Goal: Use online tool/utility: Utilize a website feature to perform a specific function

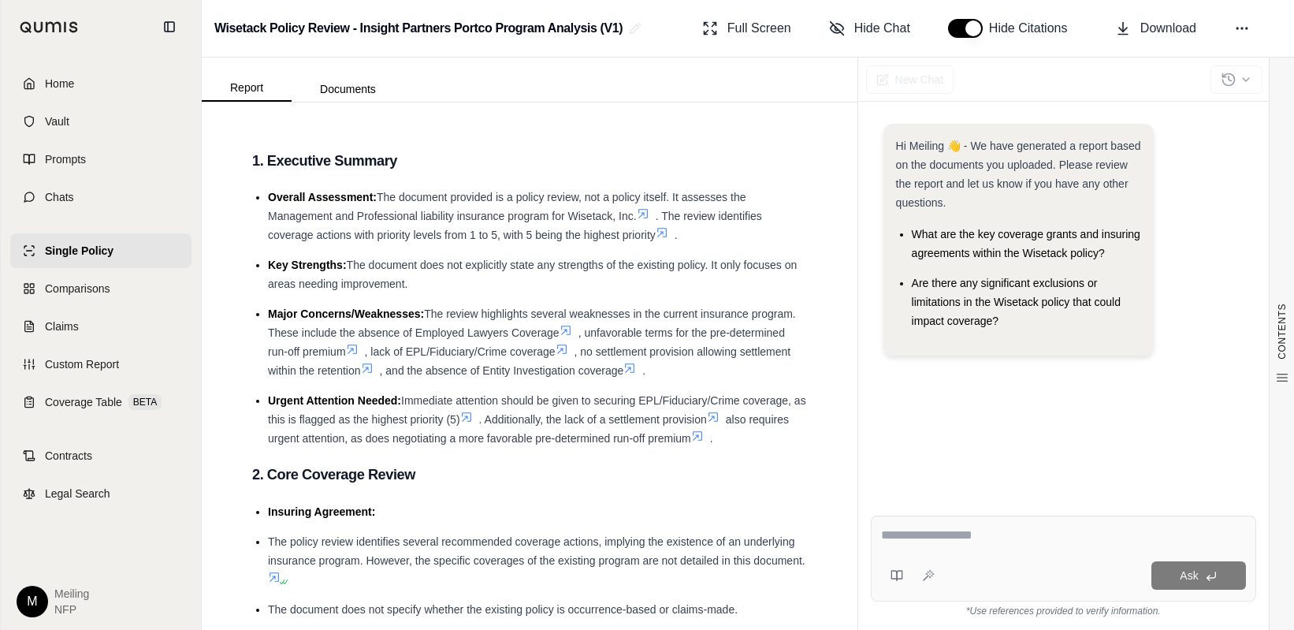
click at [951, 544] on textarea at bounding box center [1063, 535] width 365 height 19
paste textarea "**********"
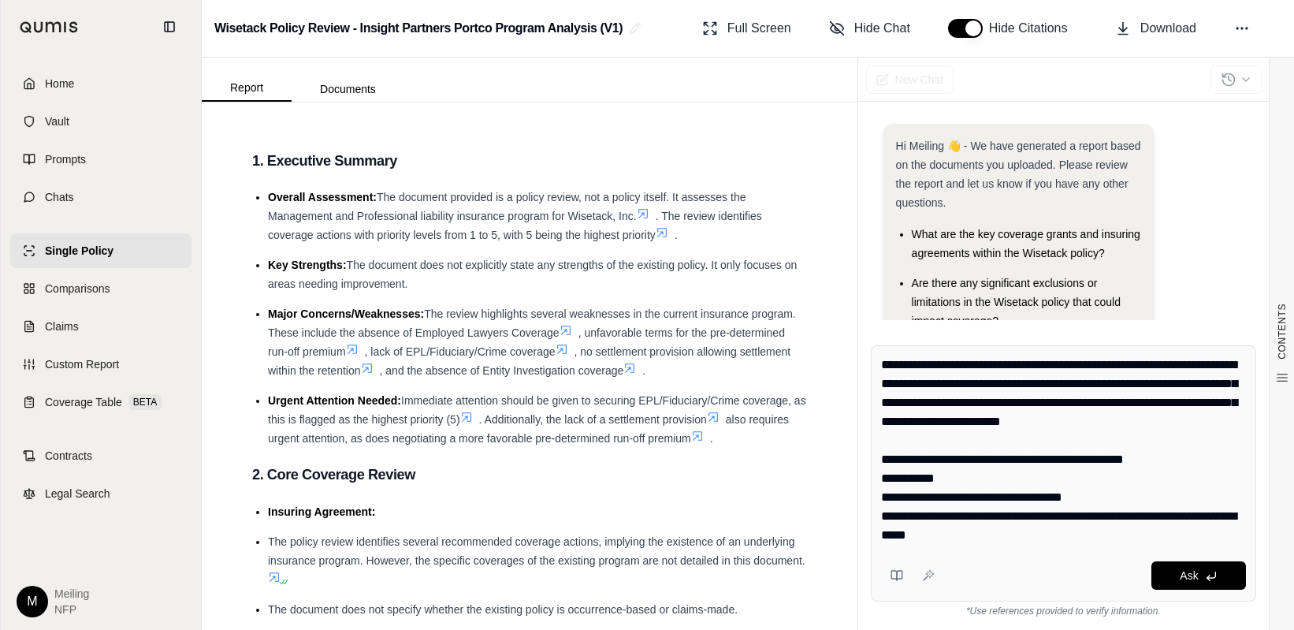
scroll to position [129, 0]
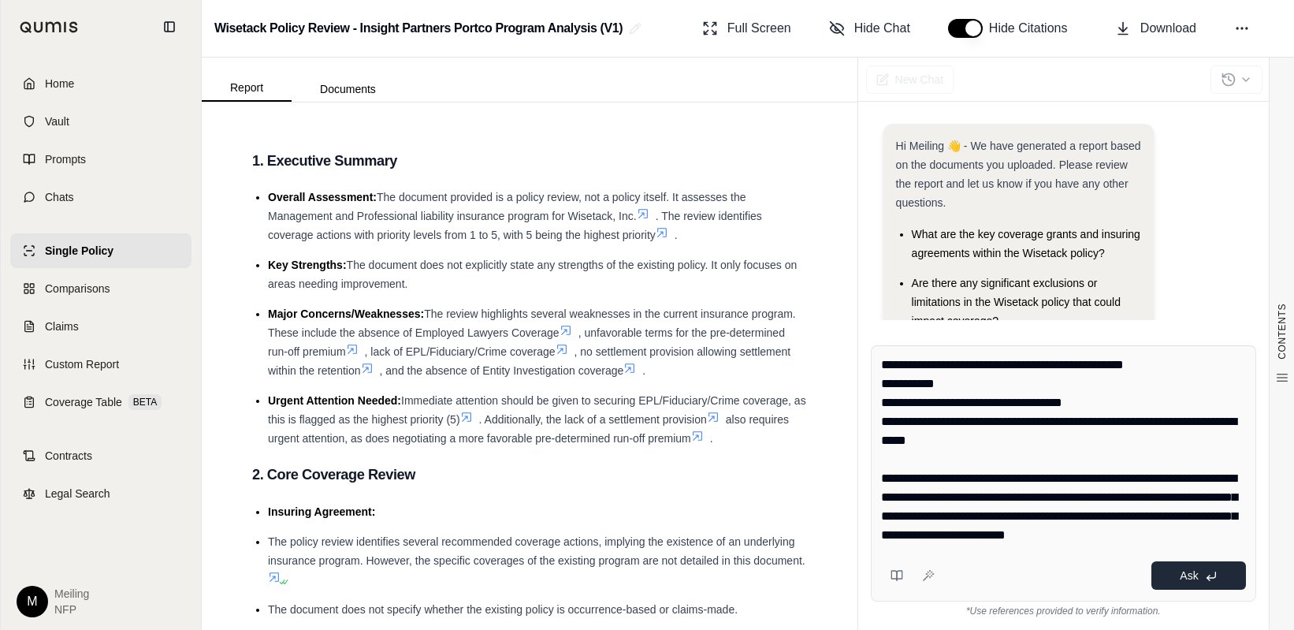
type textarea "**********"
click at [1221, 579] on button "Ask" at bounding box center [1198, 575] width 95 height 28
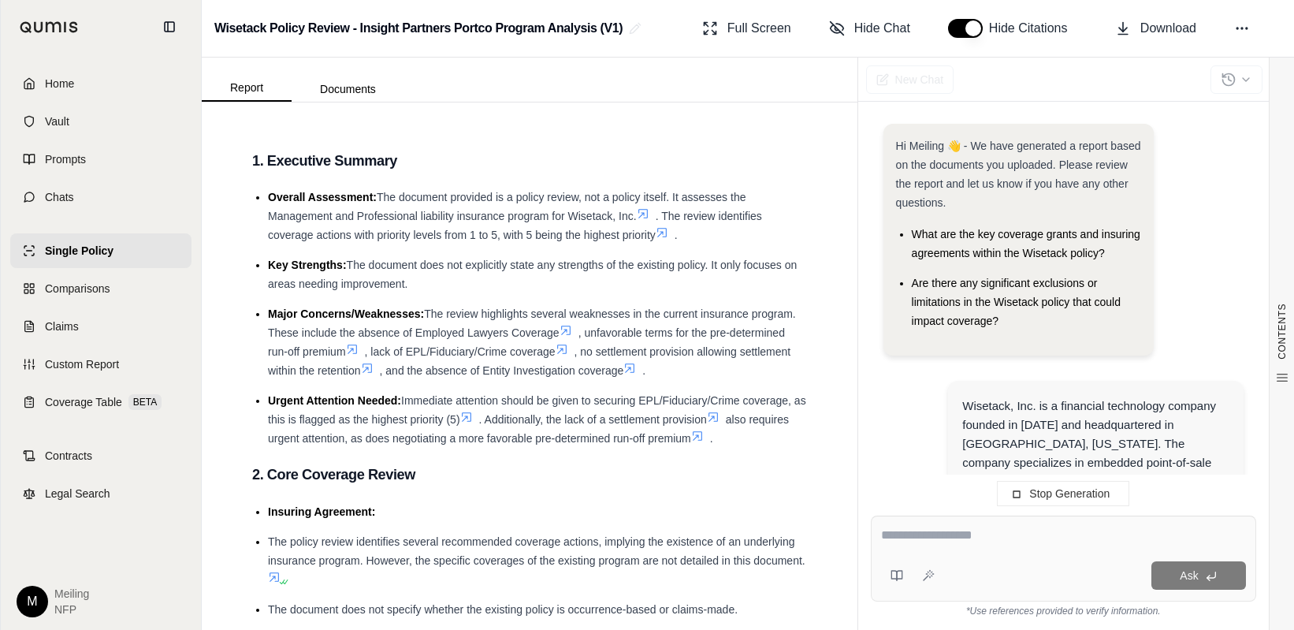
scroll to position [324, 0]
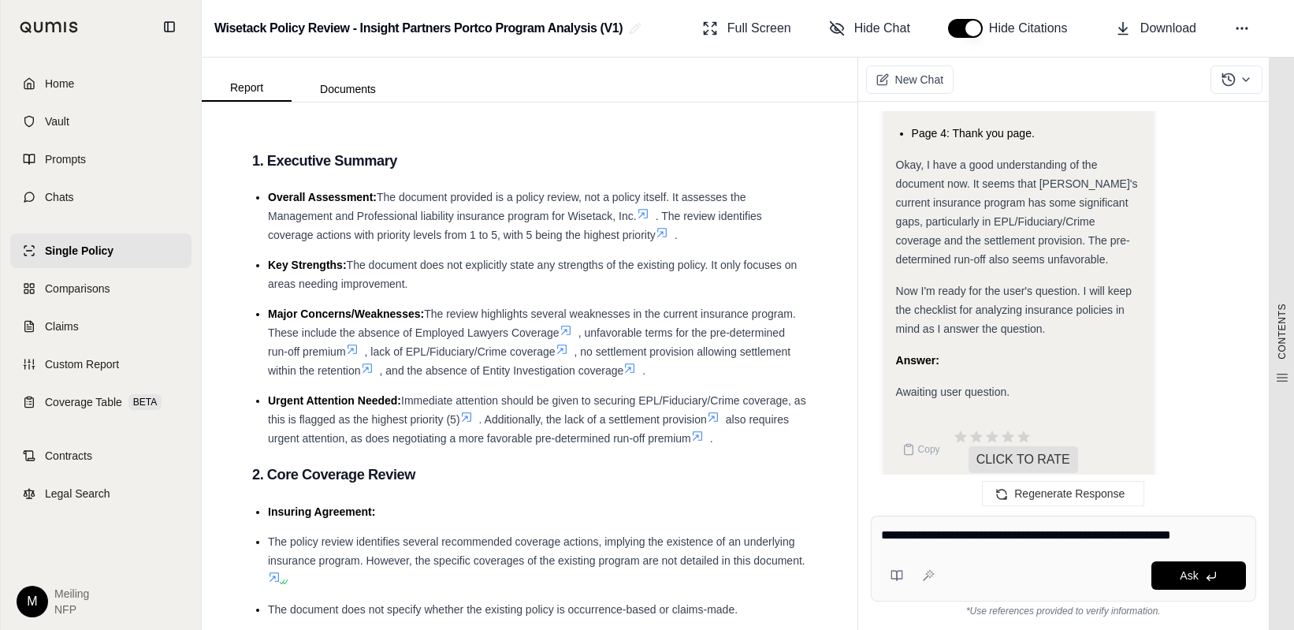
type textarea "**********"
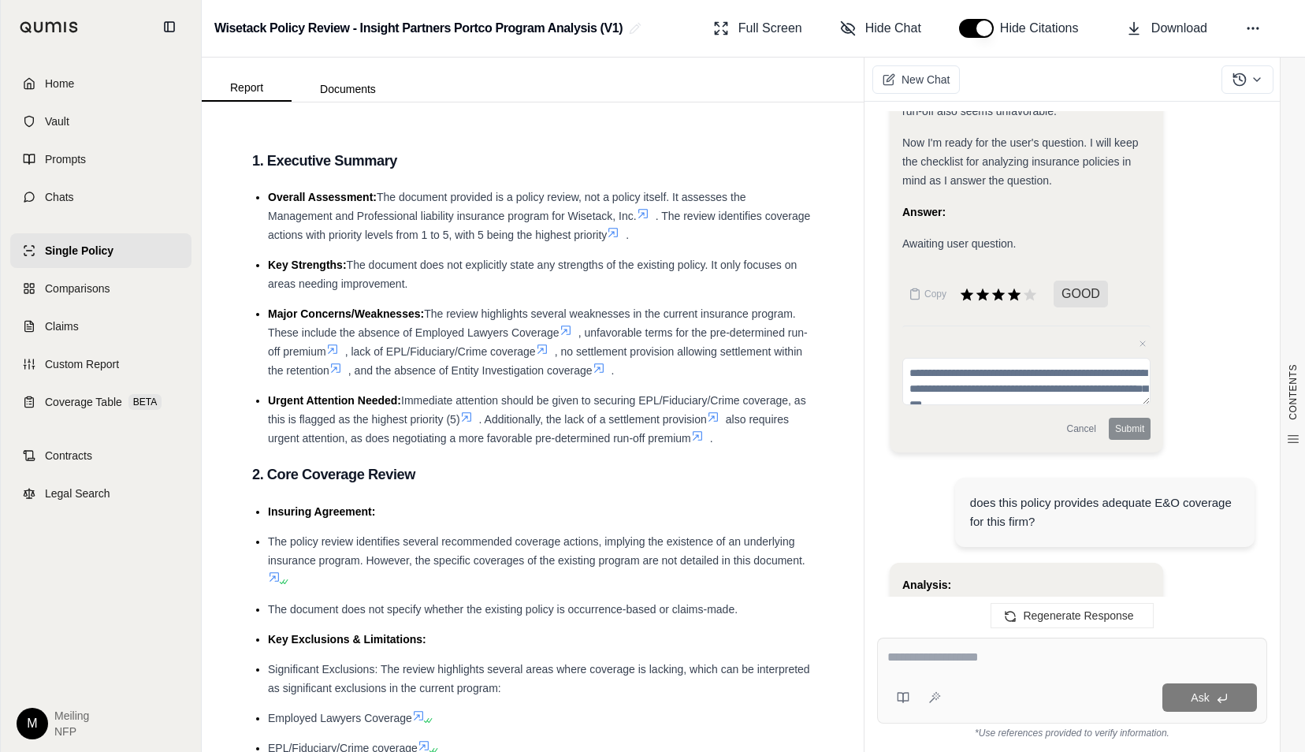
scroll to position [2443, 0]
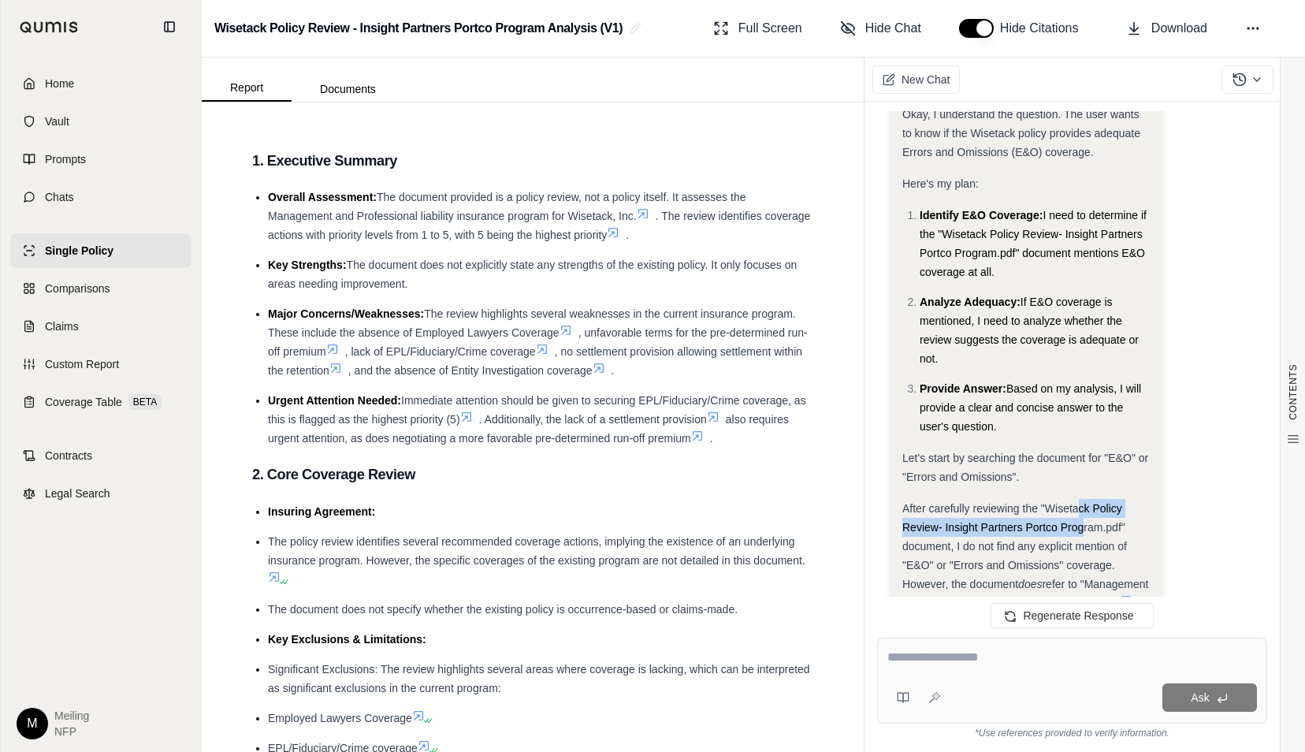
drag, startPoint x: 1079, startPoint y: 482, endPoint x: 1083, endPoint y: 505, distance: 23.2
click at [1083, 505] on span "After carefully reviewing the "Wisetack Policy Review- Insight Partners Portco …" at bounding box center [1014, 546] width 225 height 88
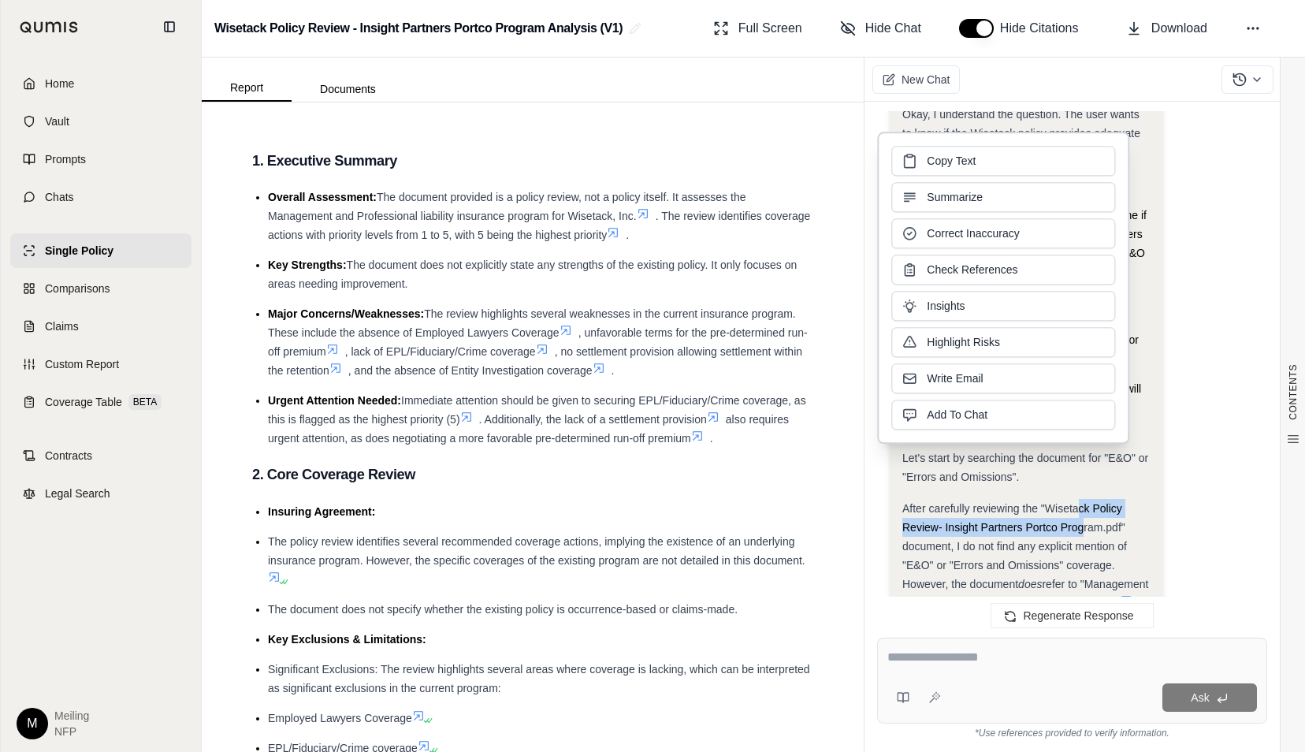
click at [1195, 482] on div "Analysis: Okay, I understand the question. The user wants to know if the Wiseta…" at bounding box center [1072, 694] width 365 height 1266
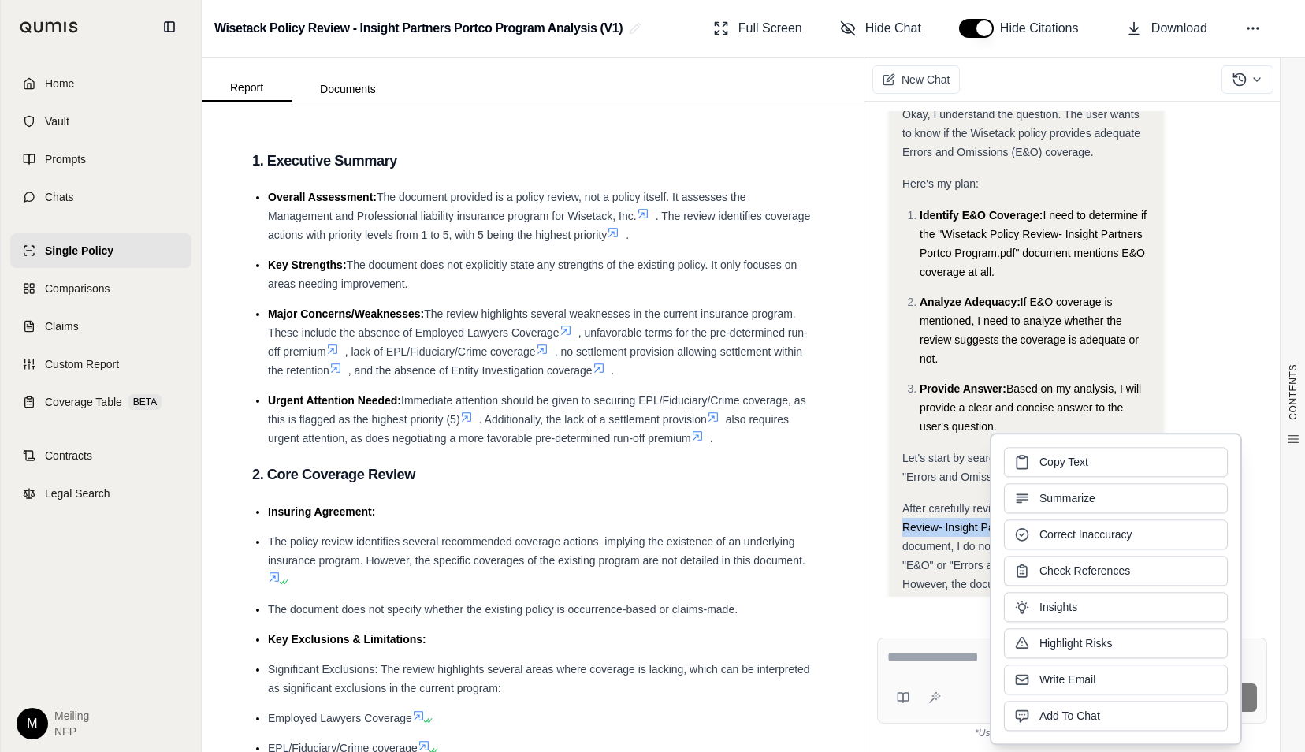
drag, startPoint x: 1187, startPoint y: 339, endPoint x: 1217, endPoint y: 337, distance: 30.0
click at [1189, 337] on div "Analysis: Okay, I understand the question. The user wants to know if the Wiseta…" at bounding box center [1072, 694] width 365 height 1266
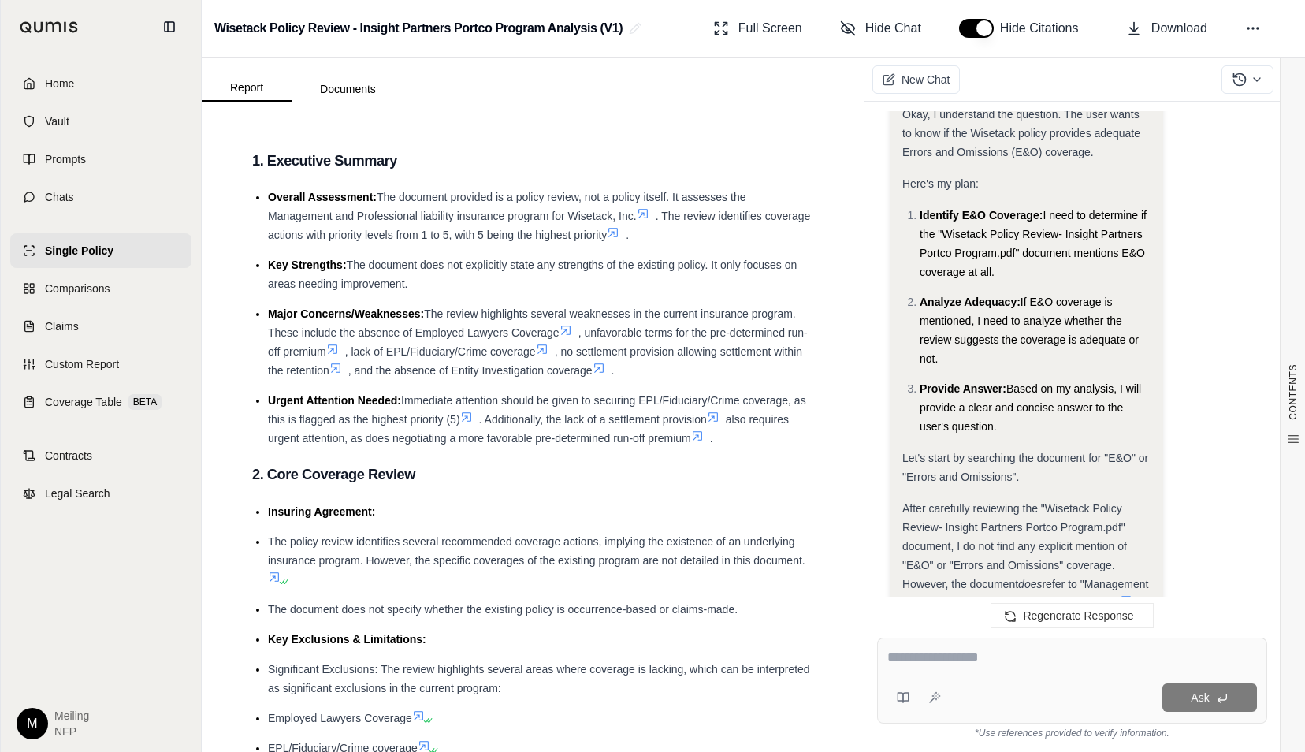
scroll to position [2945, 0]
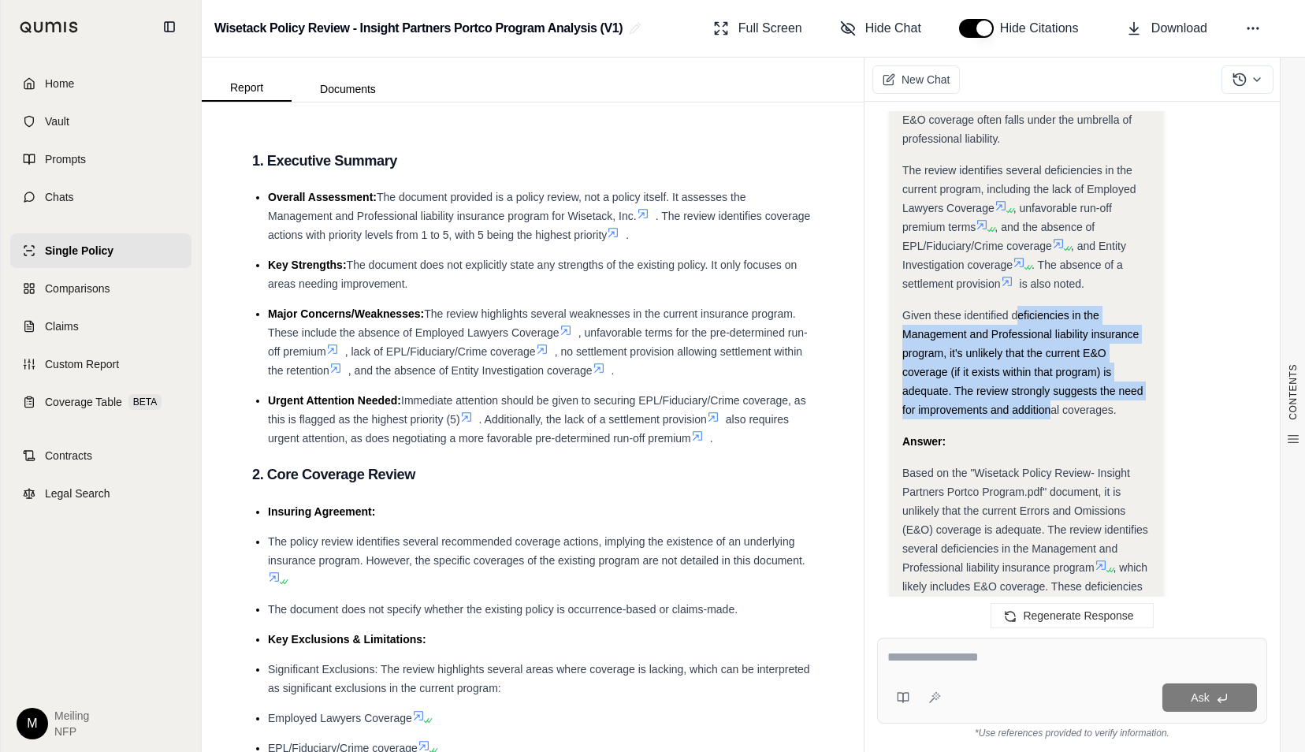
drag, startPoint x: 1016, startPoint y: 303, endPoint x: 1048, endPoint y: 387, distance: 90.3
click at [1048, 387] on div "Given these identified deficiencies in the Management and Professional liabilit…" at bounding box center [1026, 362] width 248 height 113
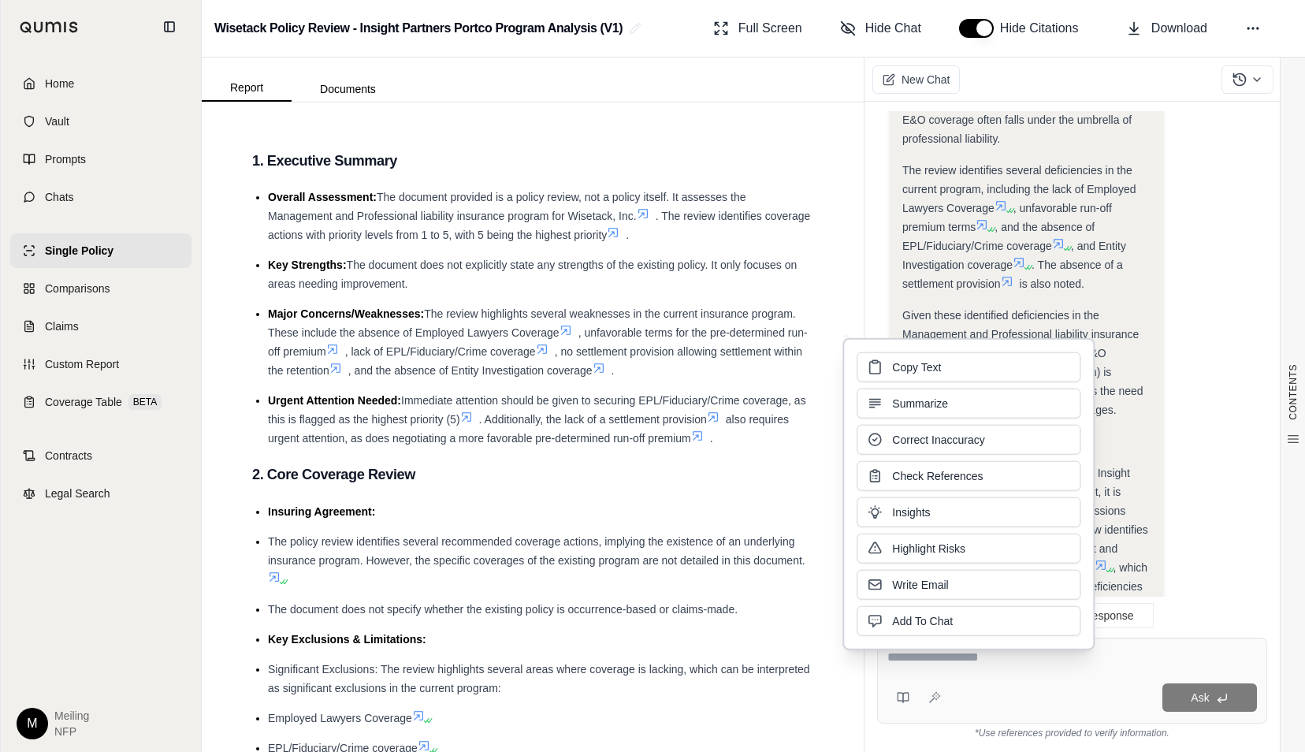
drag, startPoint x: 1048, startPoint y: 387, endPoint x: 1148, endPoint y: 451, distance: 118.7
click at [1148, 463] on div "Based on the "Wisetack Policy Review- Insight Partners Portco Program.pdf" docu…" at bounding box center [1026, 595] width 248 height 265
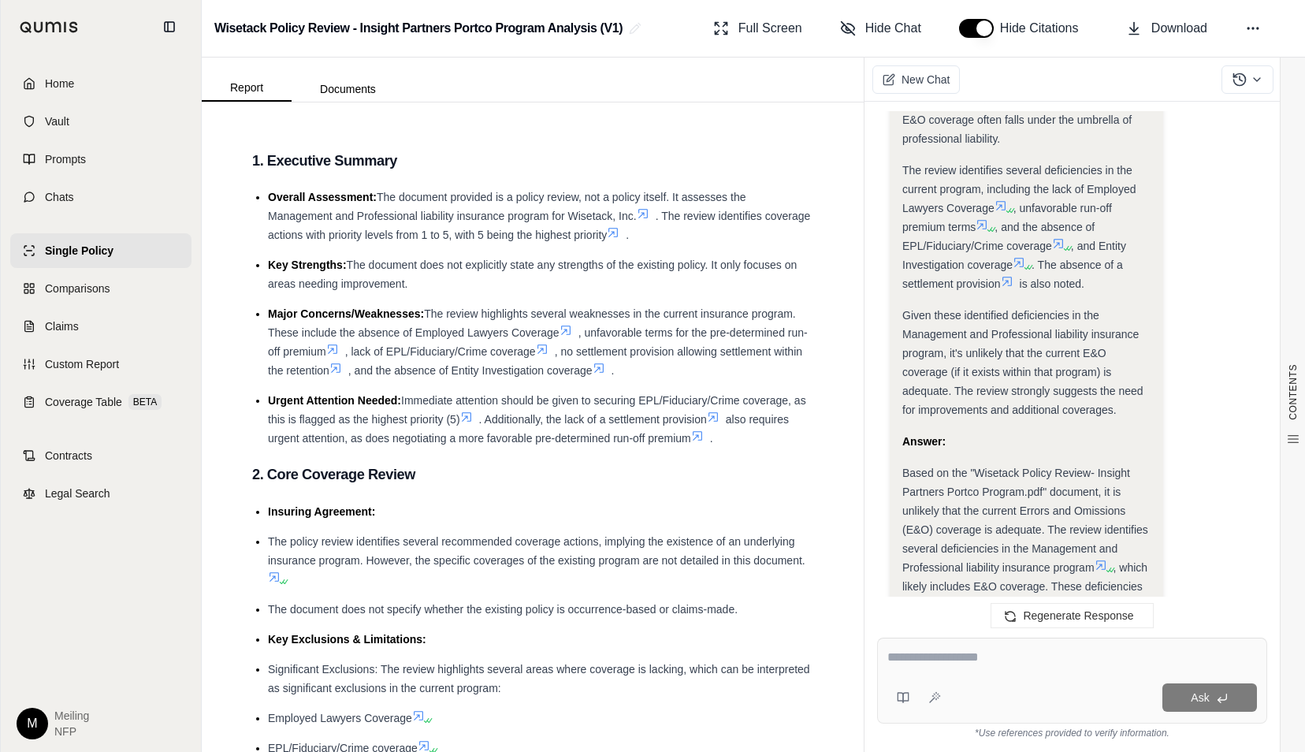
click at [1100, 559] on icon at bounding box center [1100, 565] width 13 height 13
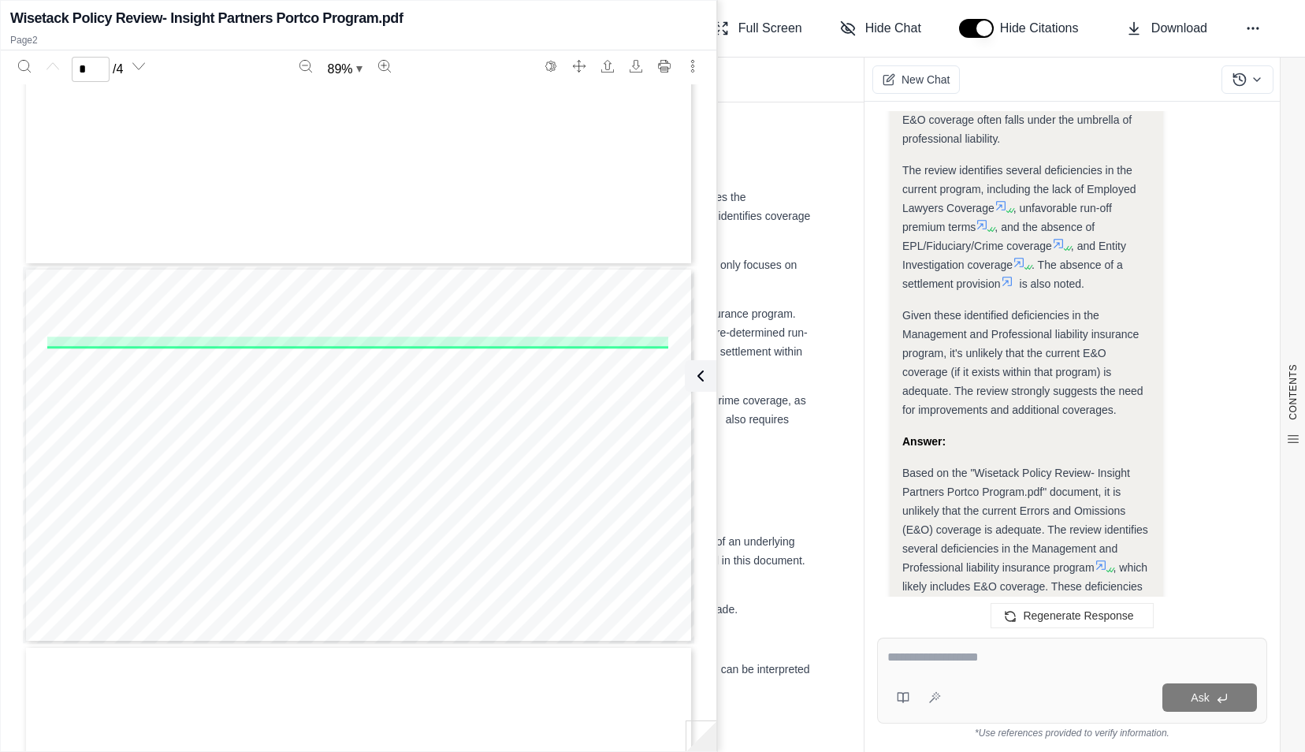
type input "*"
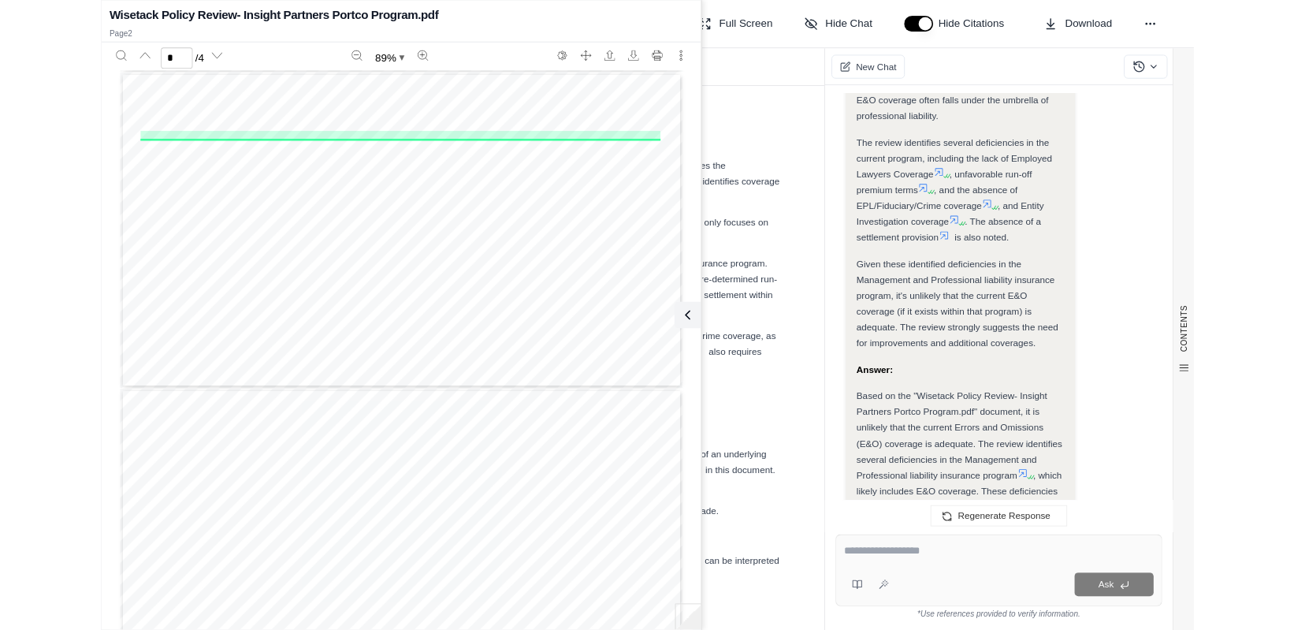
scroll to position [377, 0]
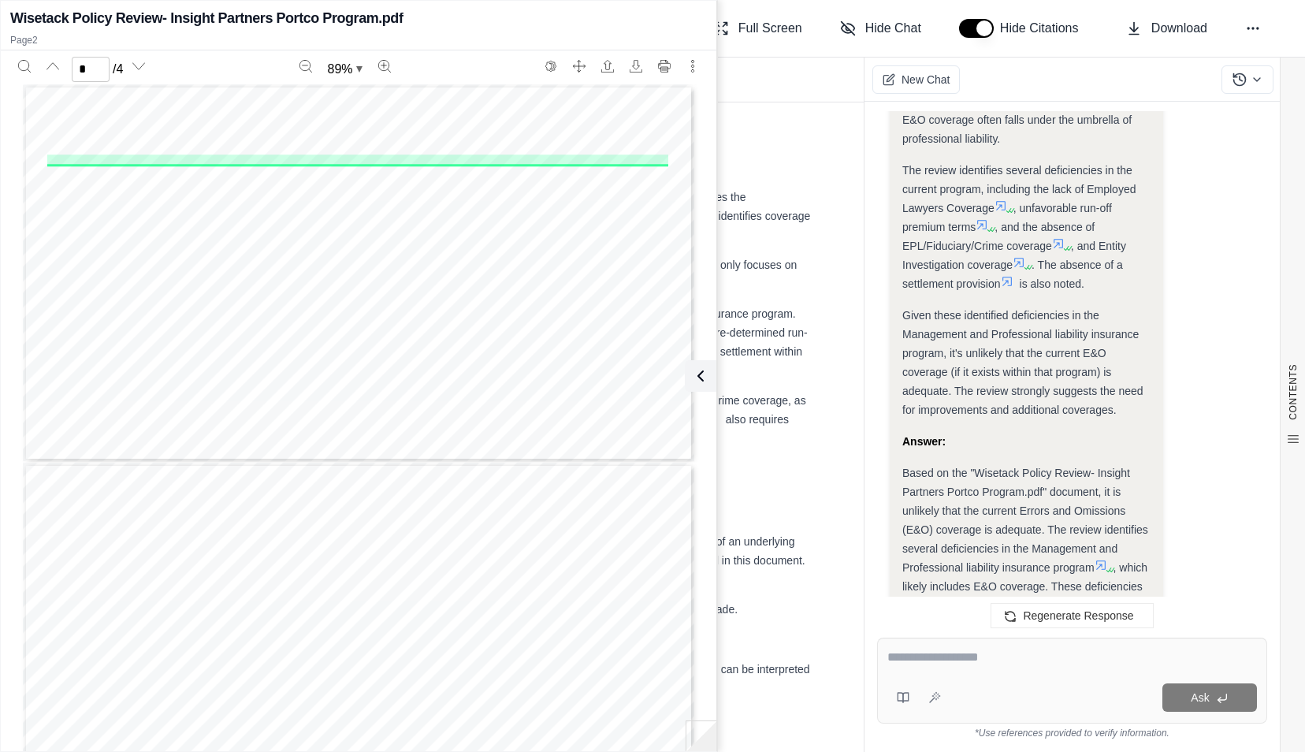
click at [1211, 251] on div "Analysis: Okay, I understand the question. The user wants to know if the Wiseta…" at bounding box center [1072, 192] width 365 height 1266
click at [857, 94] on div "Report Documents" at bounding box center [533, 80] width 662 height 44
click at [729, 44] on div "Wisetack Policy Review - Insight Partners Portco Program Analysis (V1) Full Scr…" at bounding box center [753, 29] width 1103 height 58
click at [701, 373] on icon at bounding box center [697, 375] width 19 height 19
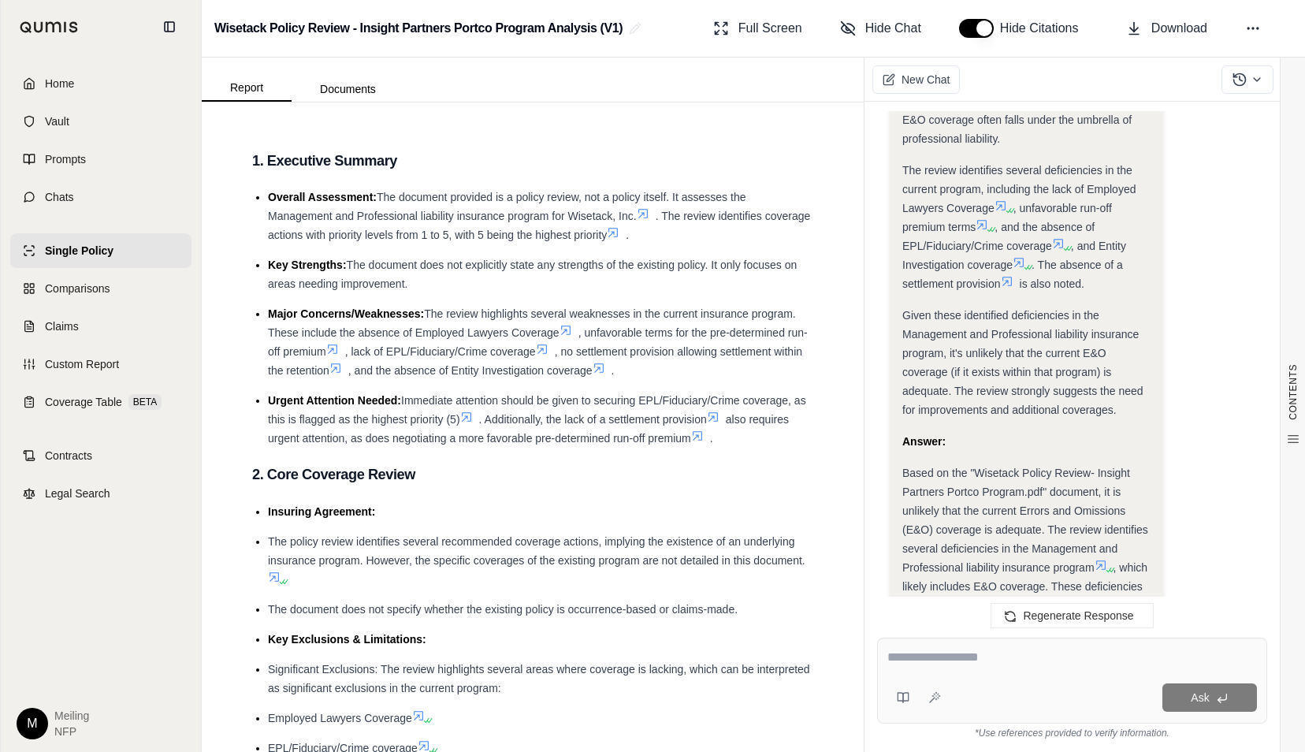
click at [83, 255] on span "Single Policy" at bounding box center [79, 251] width 69 height 16
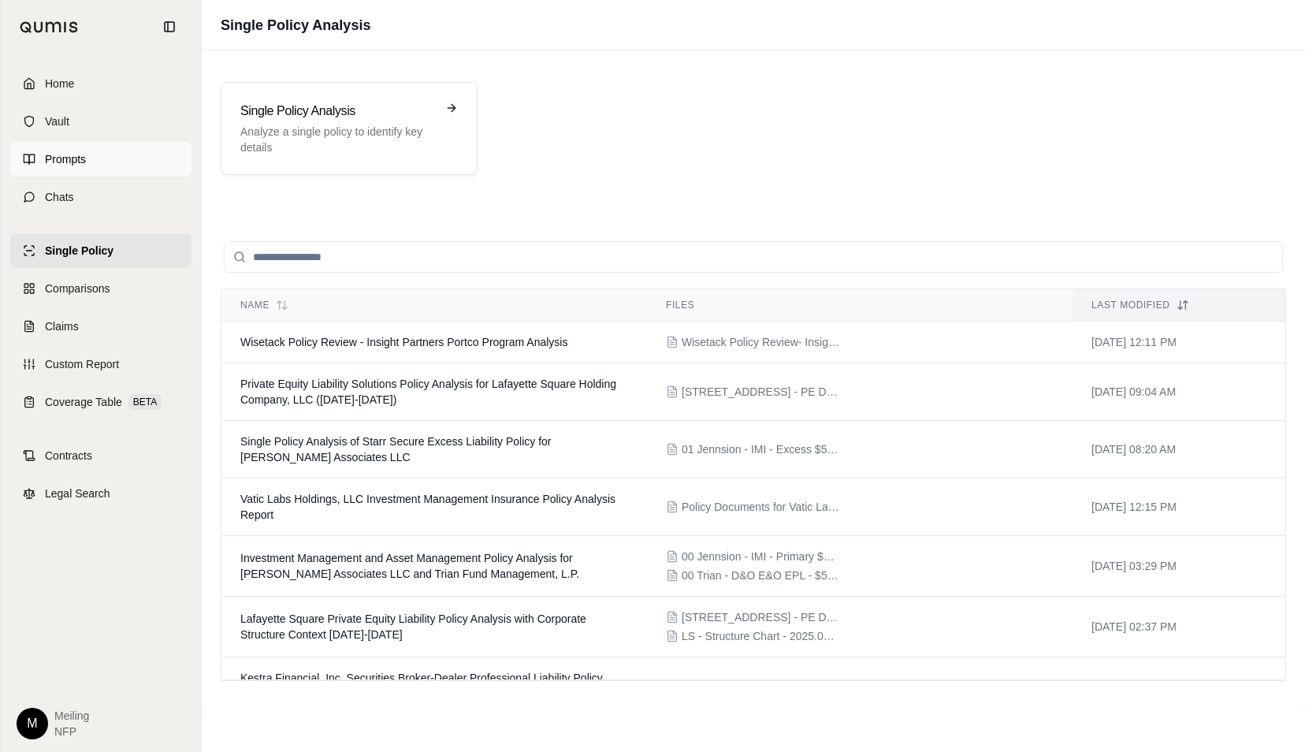
click at [101, 163] on link "Prompts" at bounding box center [100, 159] width 181 height 35
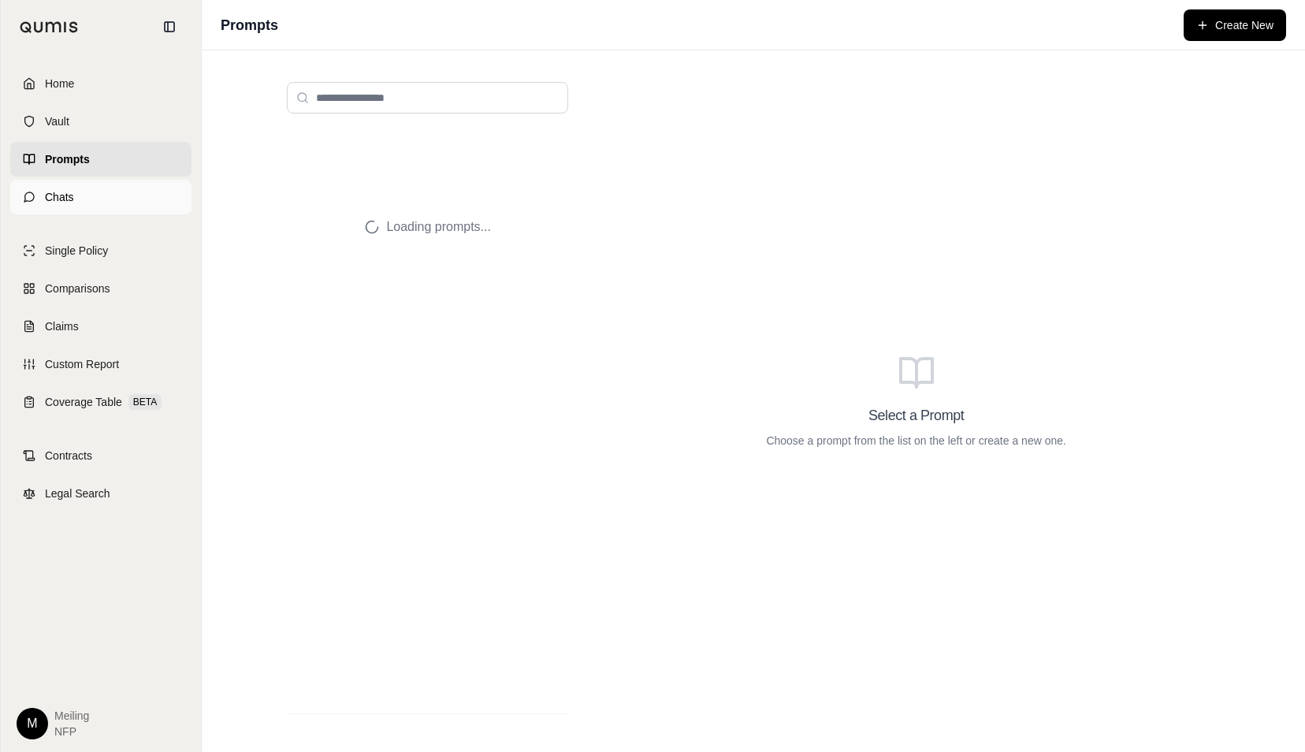
click at [93, 203] on link "Chats" at bounding box center [100, 197] width 181 height 35
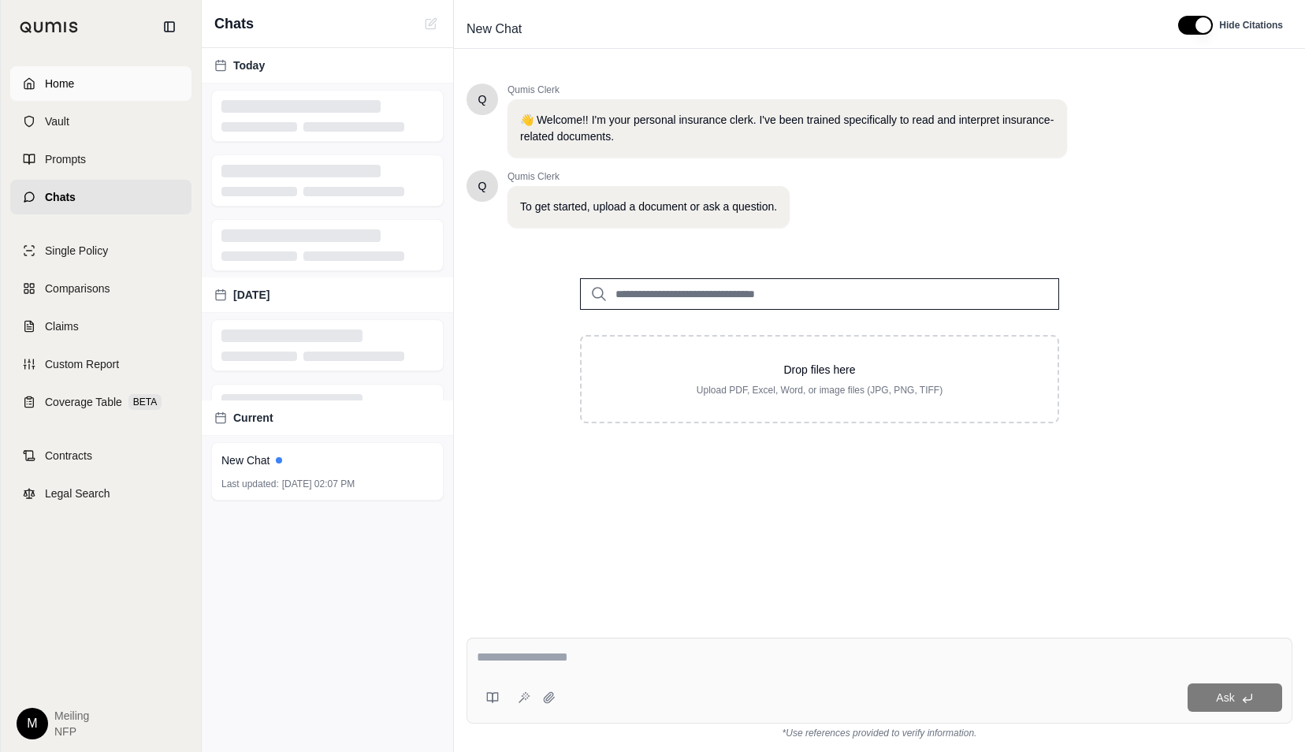
click at [61, 90] on span "Home" at bounding box center [59, 84] width 29 height 16
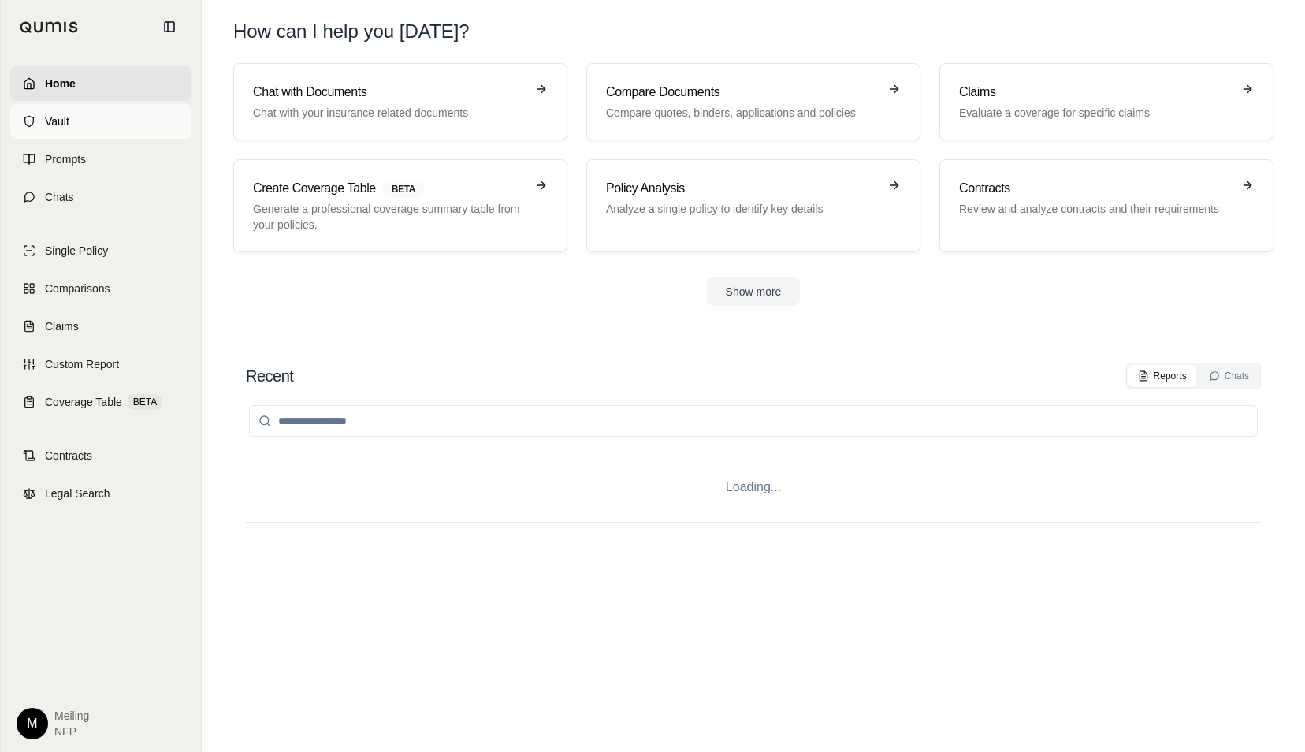
click at [64, 128] on span "Vault" at bounding box center [57, 121] width 24 height 16
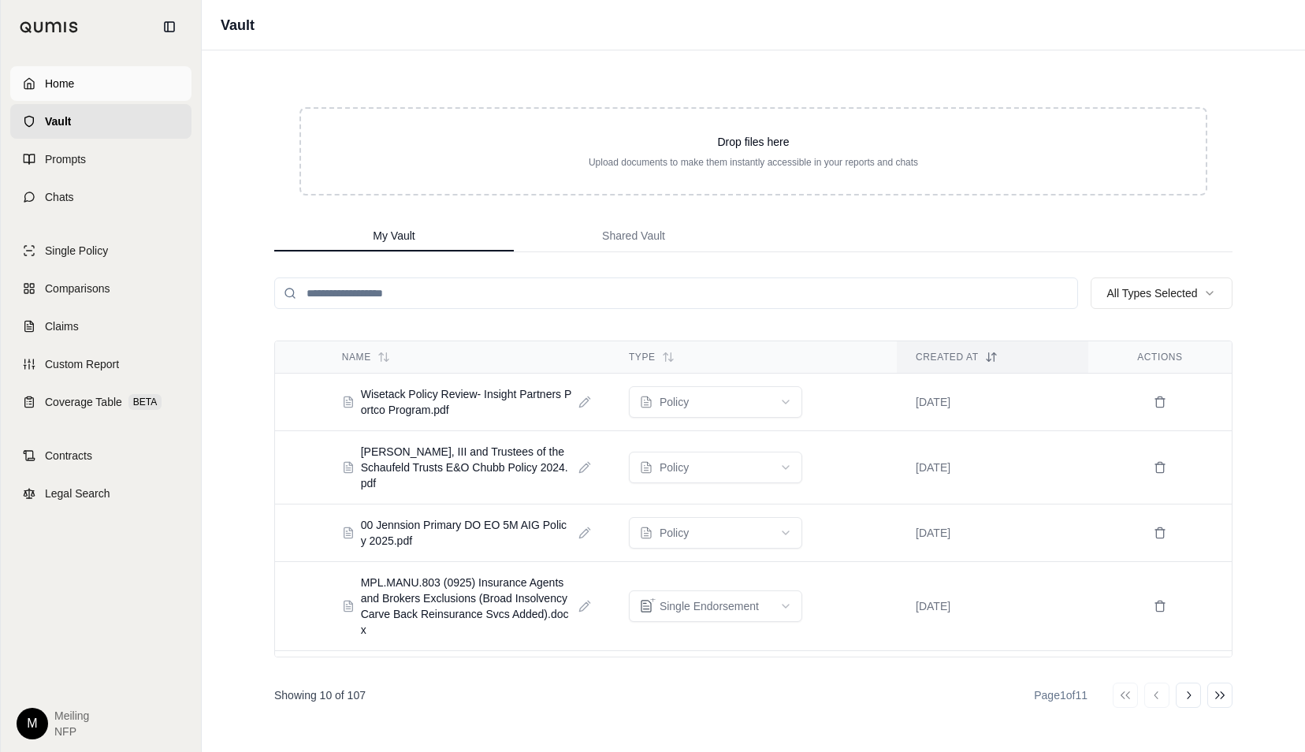
click at [71, 90] on span "Home" at bounding box center [59, 84] width 29 height 16
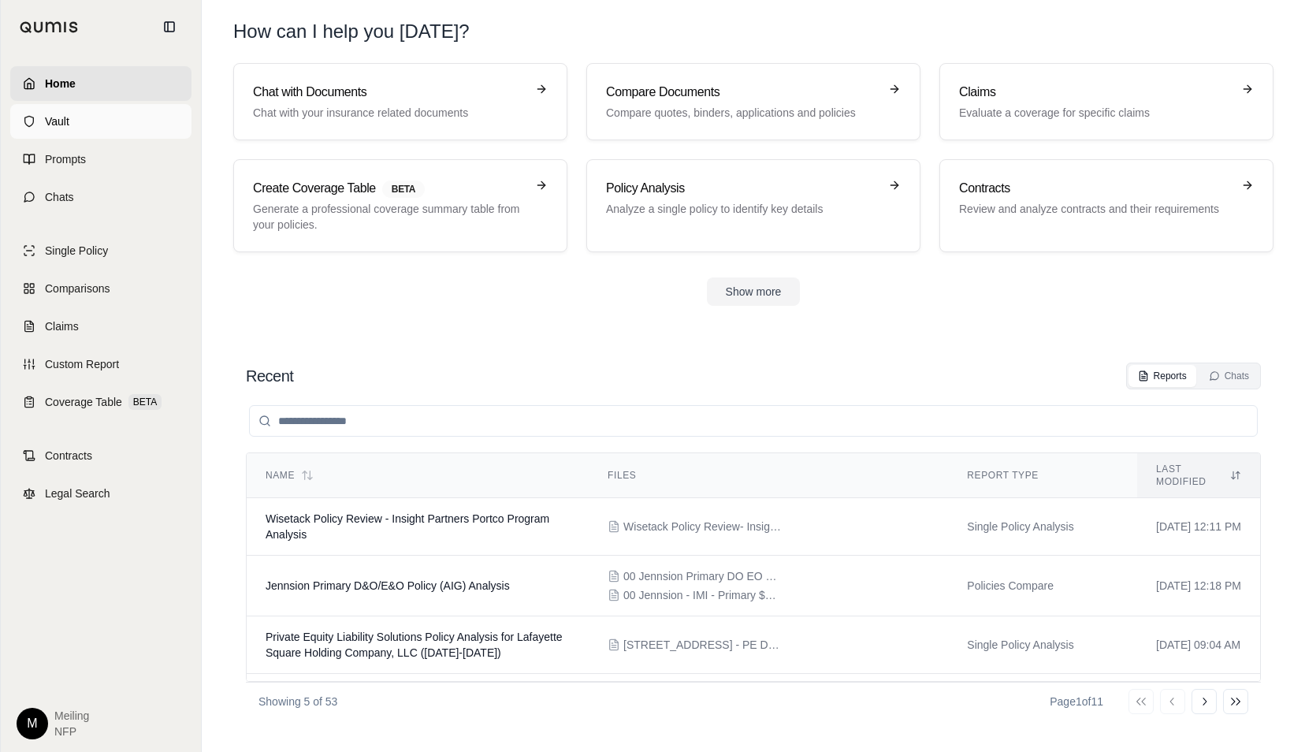
click at [71, 121] on link "Vault" at bounding box center [100, 121] width 181 height 35
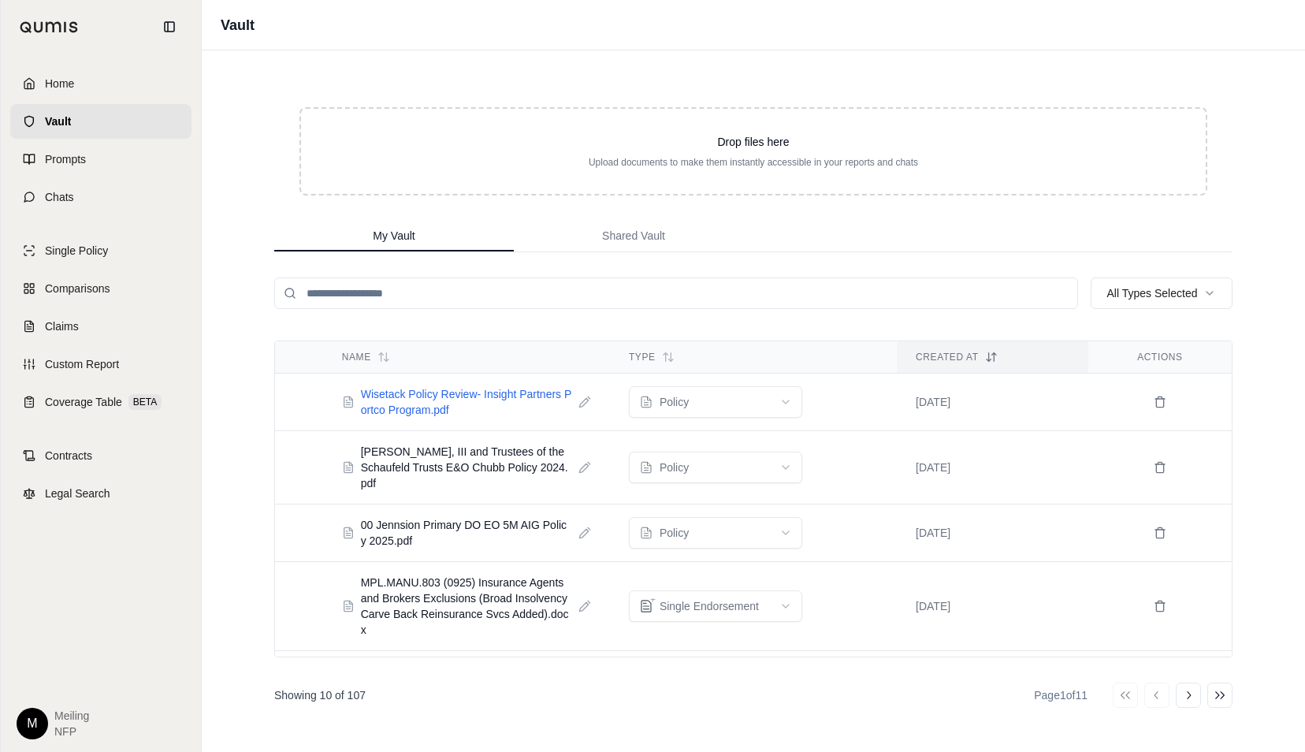
click at [442, 401] on span "Wisetack Policy Review- Insight Partners Portco Program.pdf" at bounding box center [466, 402] width 211 height 32
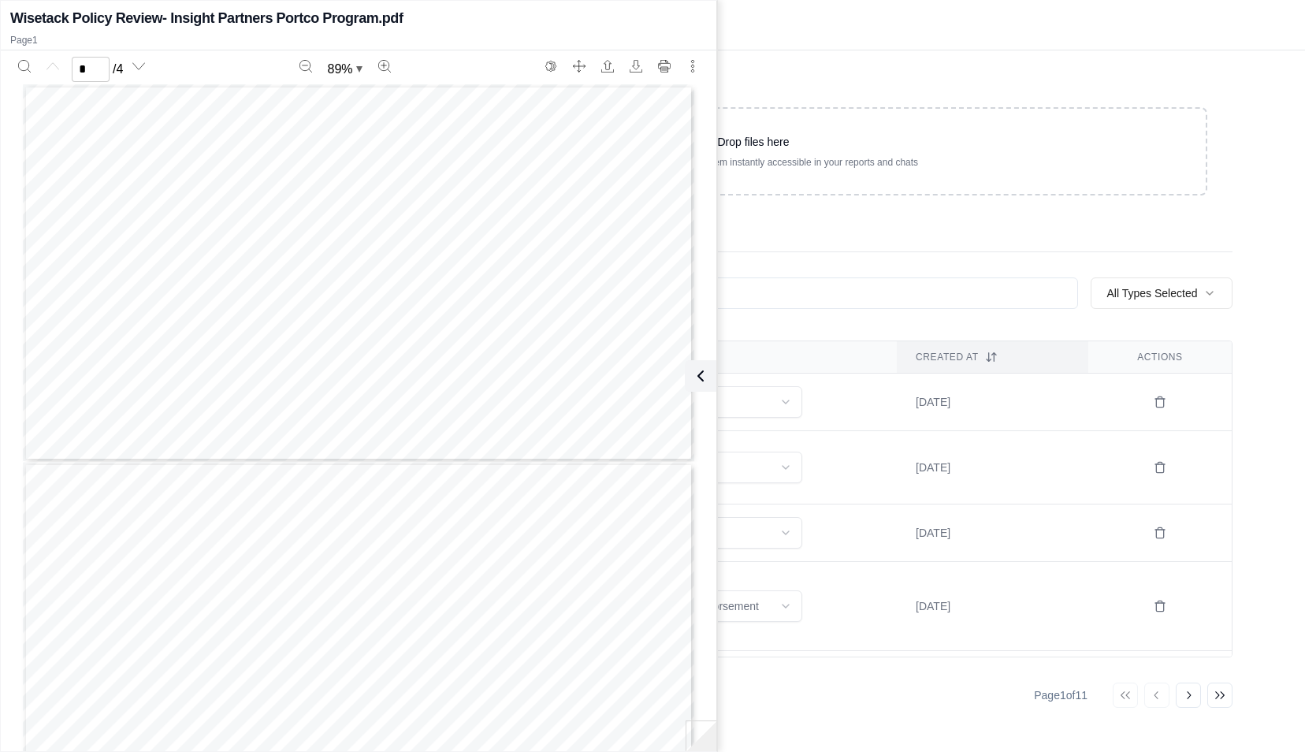
click at [789, 33] on div "Vault" at bounding box center [753, 25] width 1103 height 50
click at [693, 373] on icon at bounding box center [697, 375] width 19 height 19
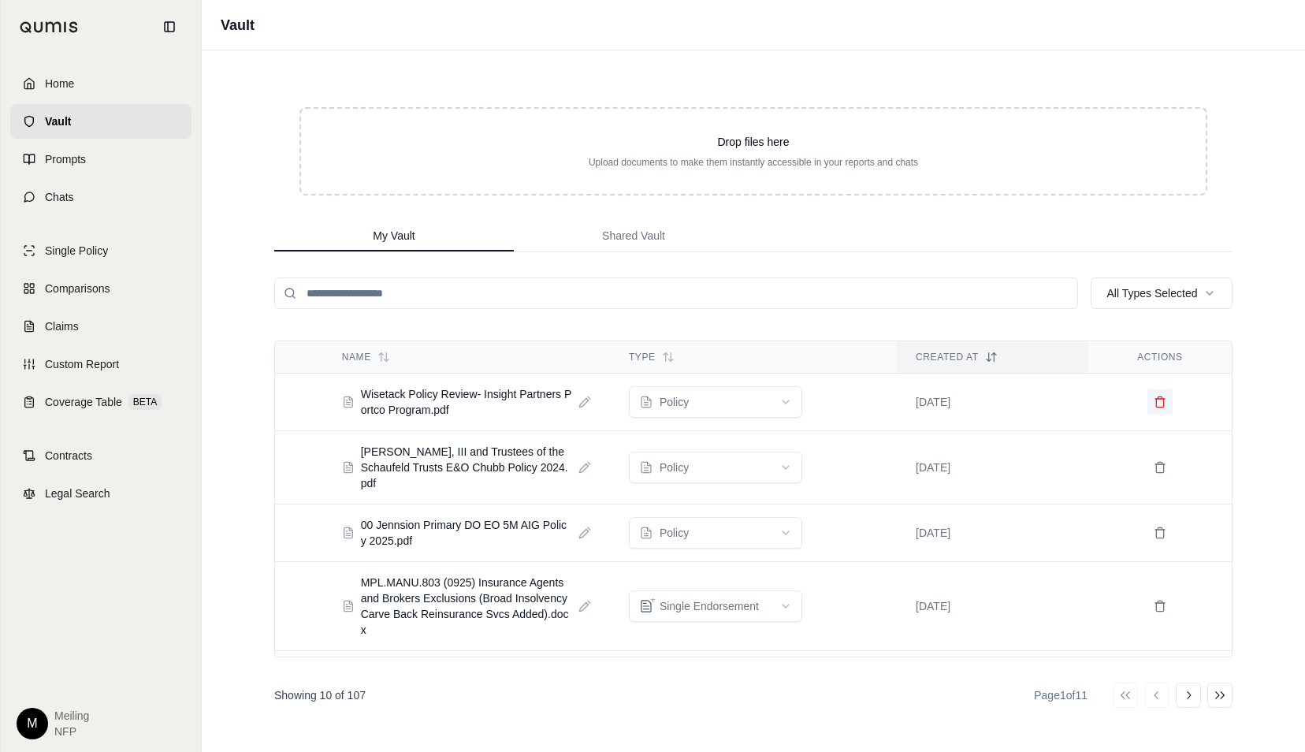
click at [1156, 404] on icon at bounding box center [1159, 403] width 7 height 9
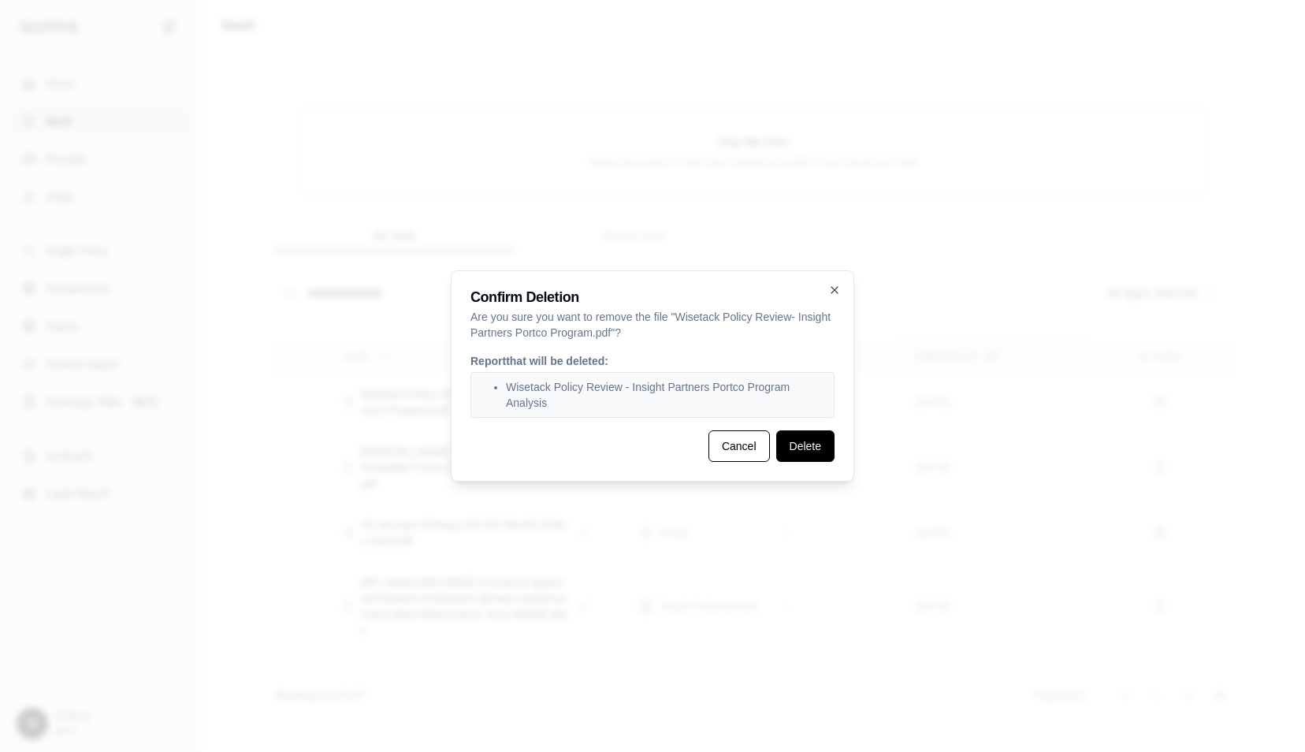
click at [807, 450] on button "Delete" at bounding box center [805, 446] width 58 height 32
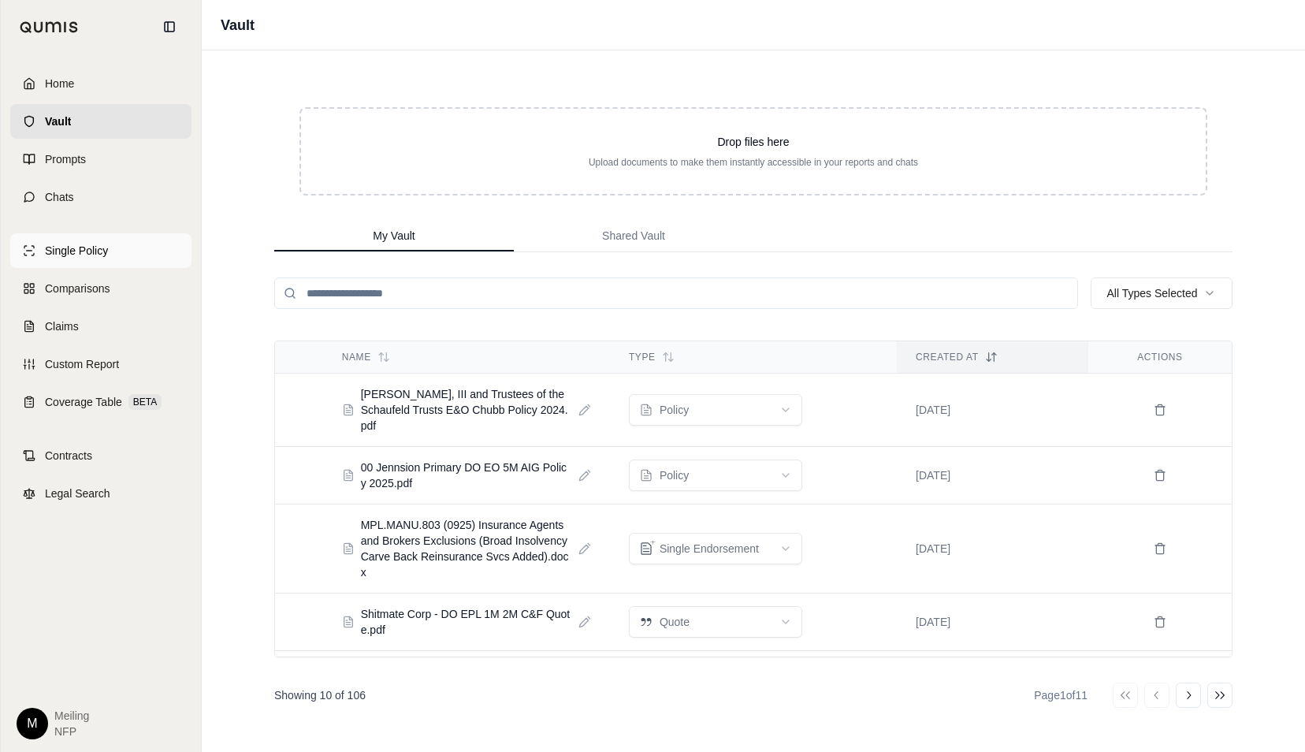
click at [75, 257] on span "Single Policy" at bounding box center [76, 251] width 63 height 16
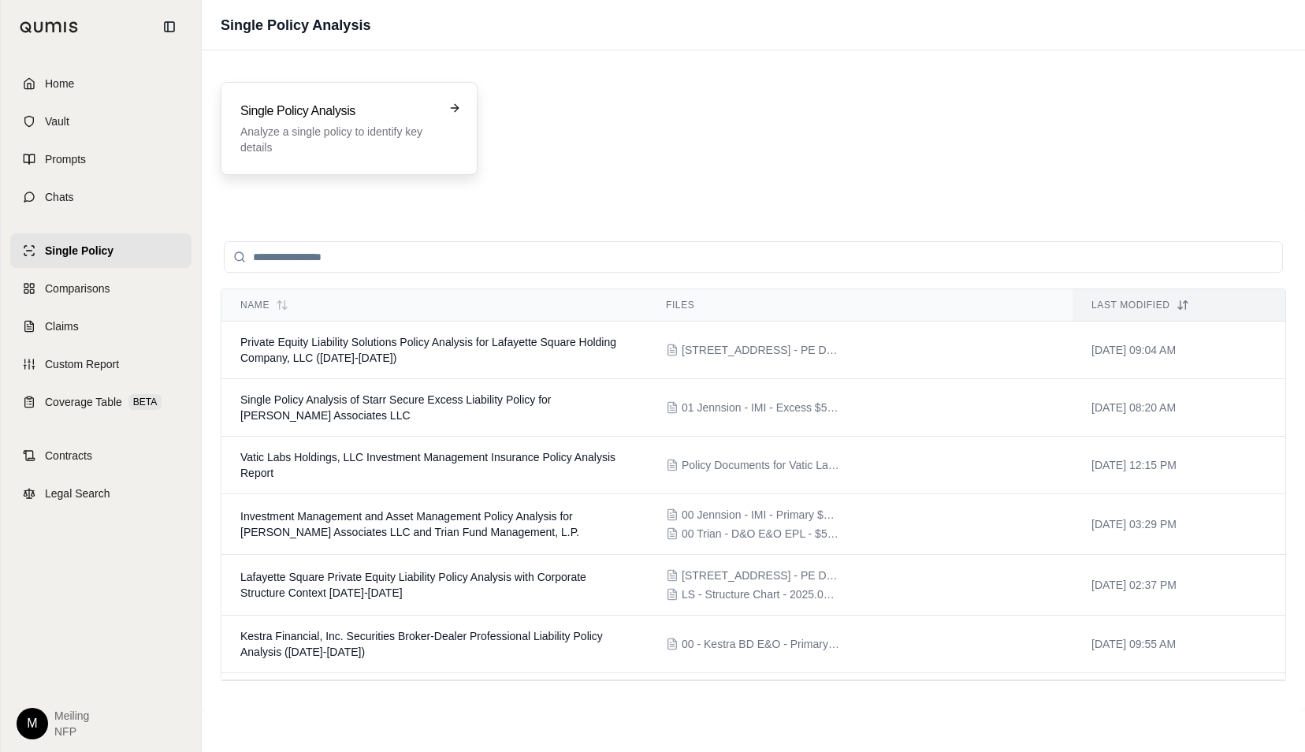
click at [372, 156] on div "Single Policy Analysis Analyze a single policy to identify key details" at bounding box center [349, 128] width 257 height 93
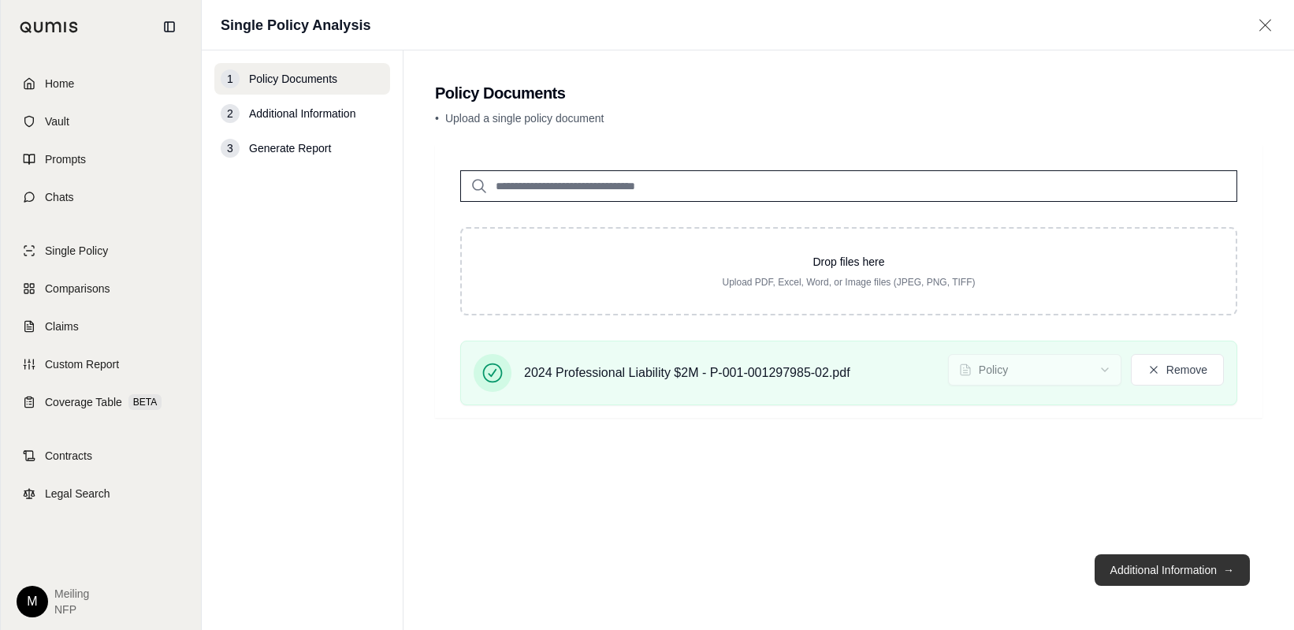
click at [1187, 572] on button "Additional Information →" at bounding box center [1171, 570] width 155 height 32
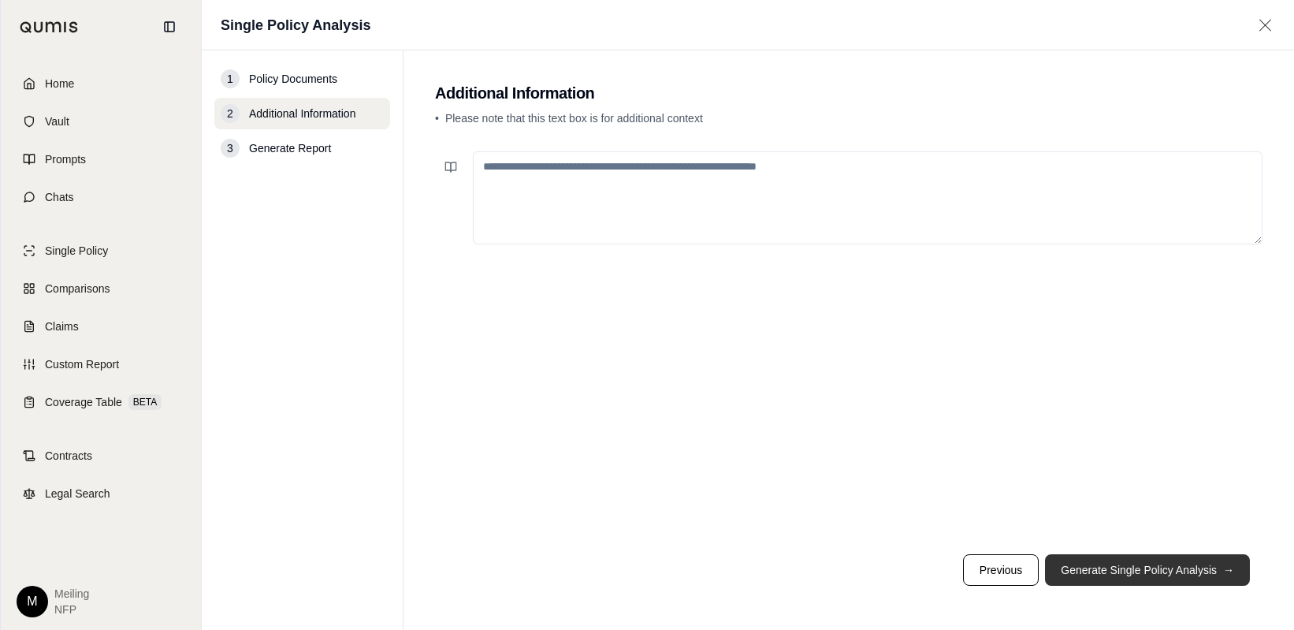
click at [1187, 571] on button "Generate Single Policy Analysis →" at bounding box center [1147, 570] width 205 height 32
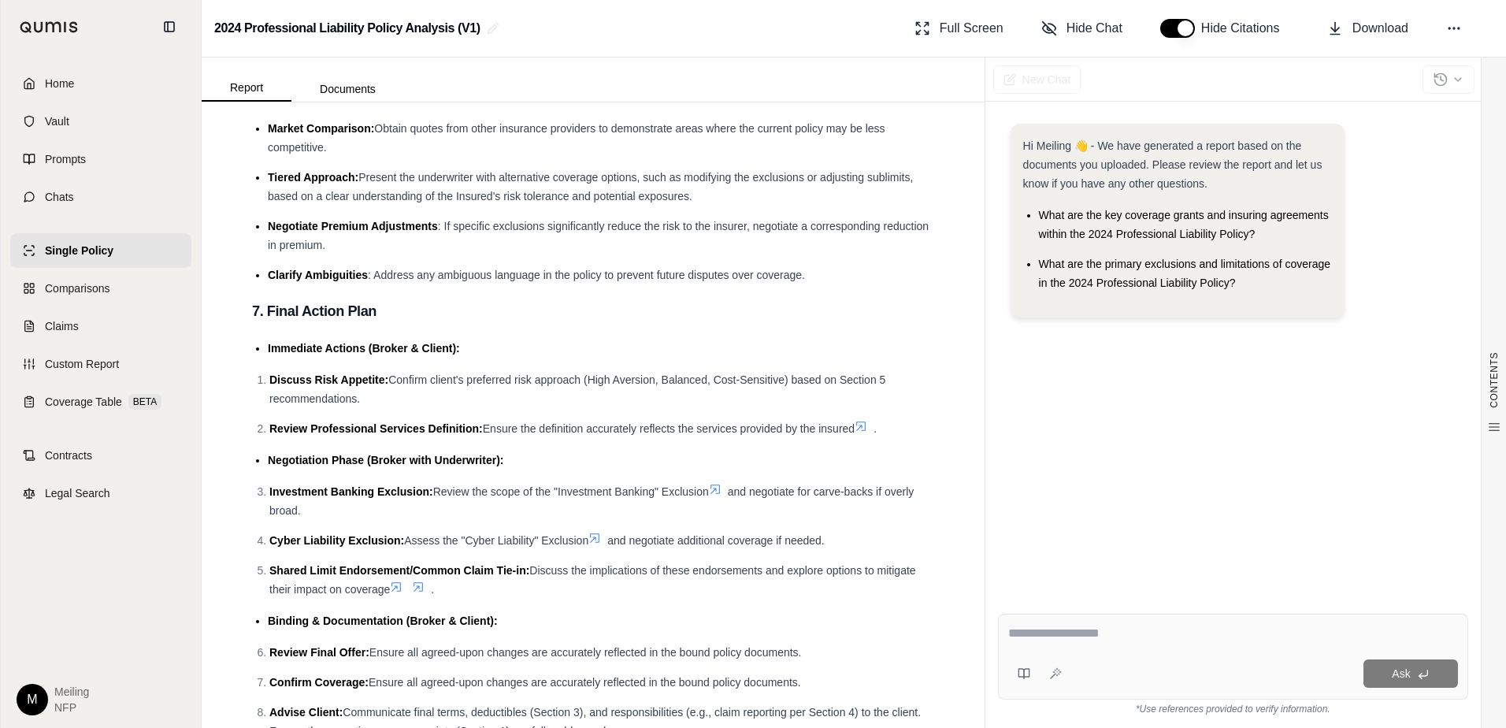
scroll to position [3738, 0]
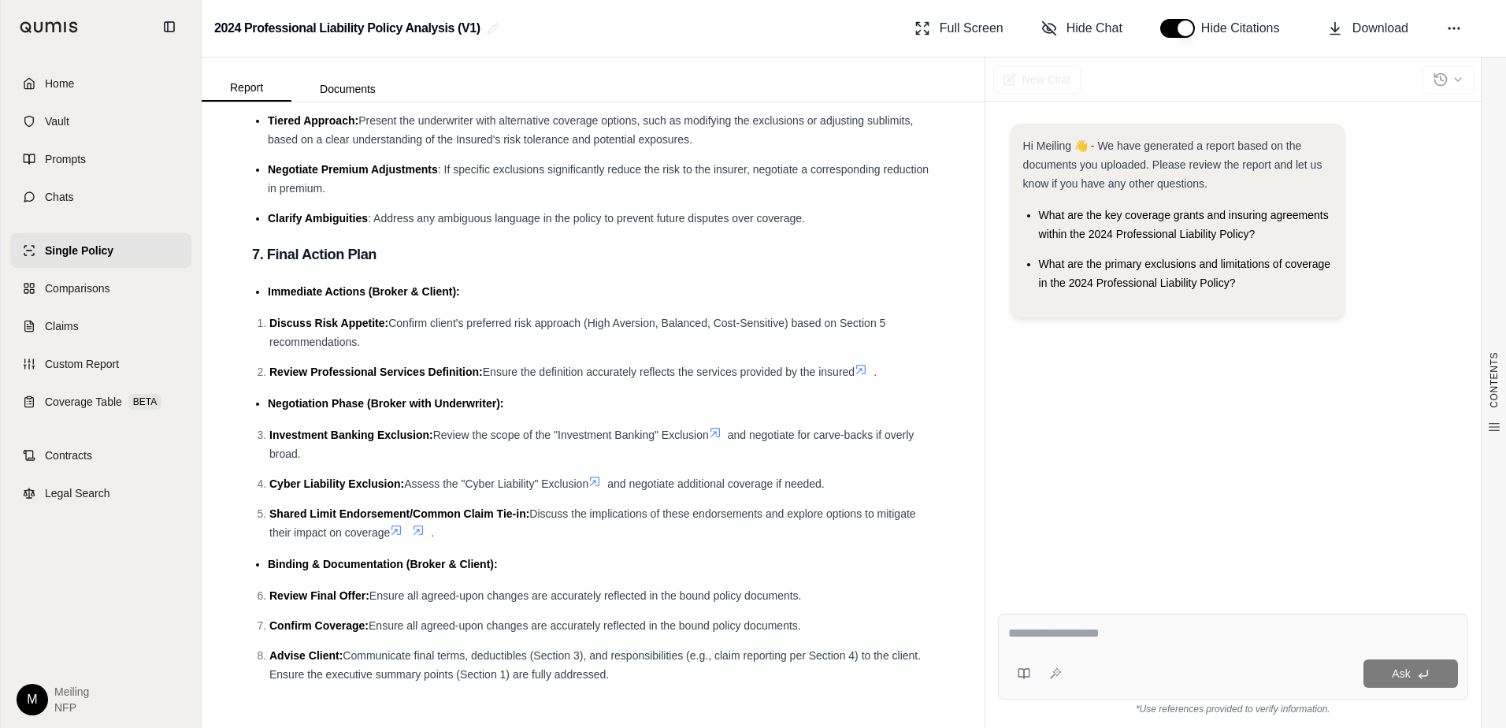
click at [1055, 629] on textarea at bounding box center [1233, 633] width 450 height 19
type textarea "**********"
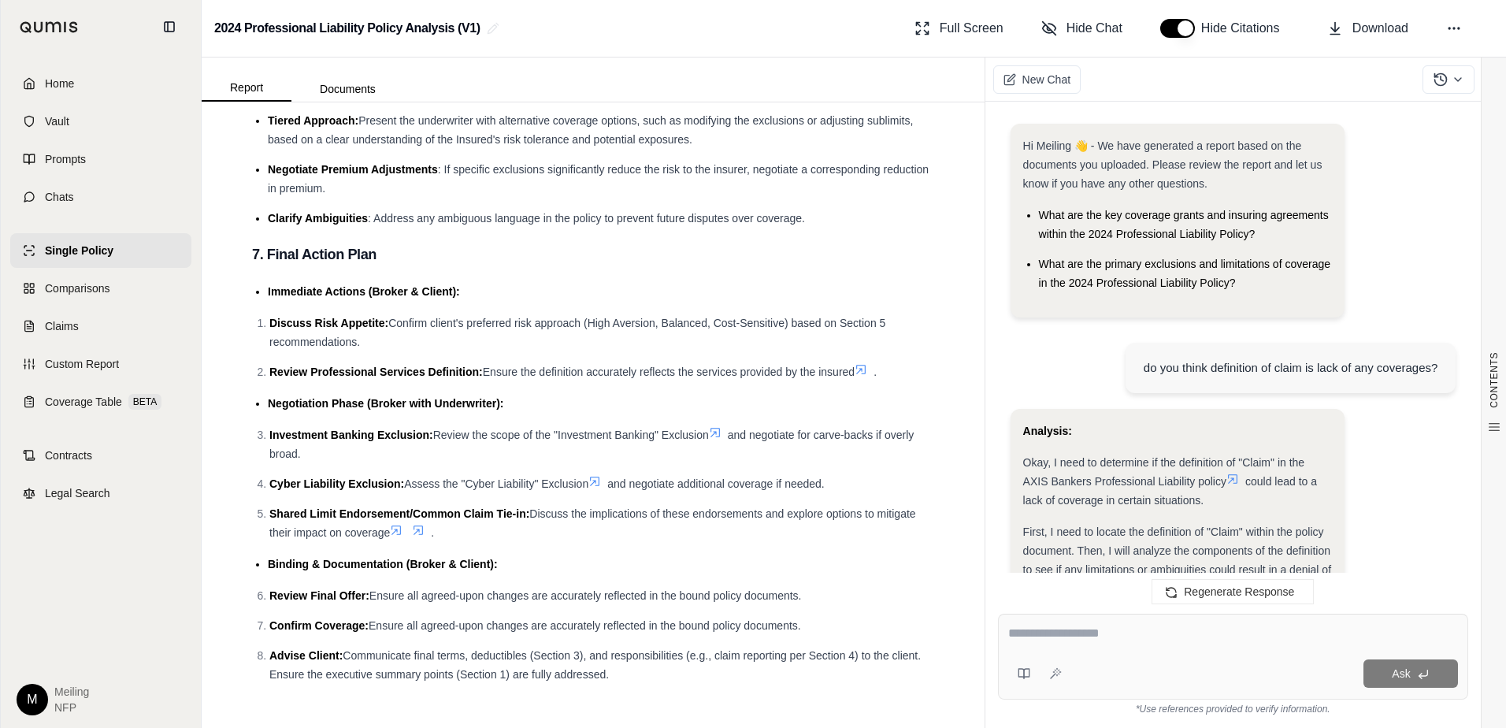
scroll to position [2234, 0]
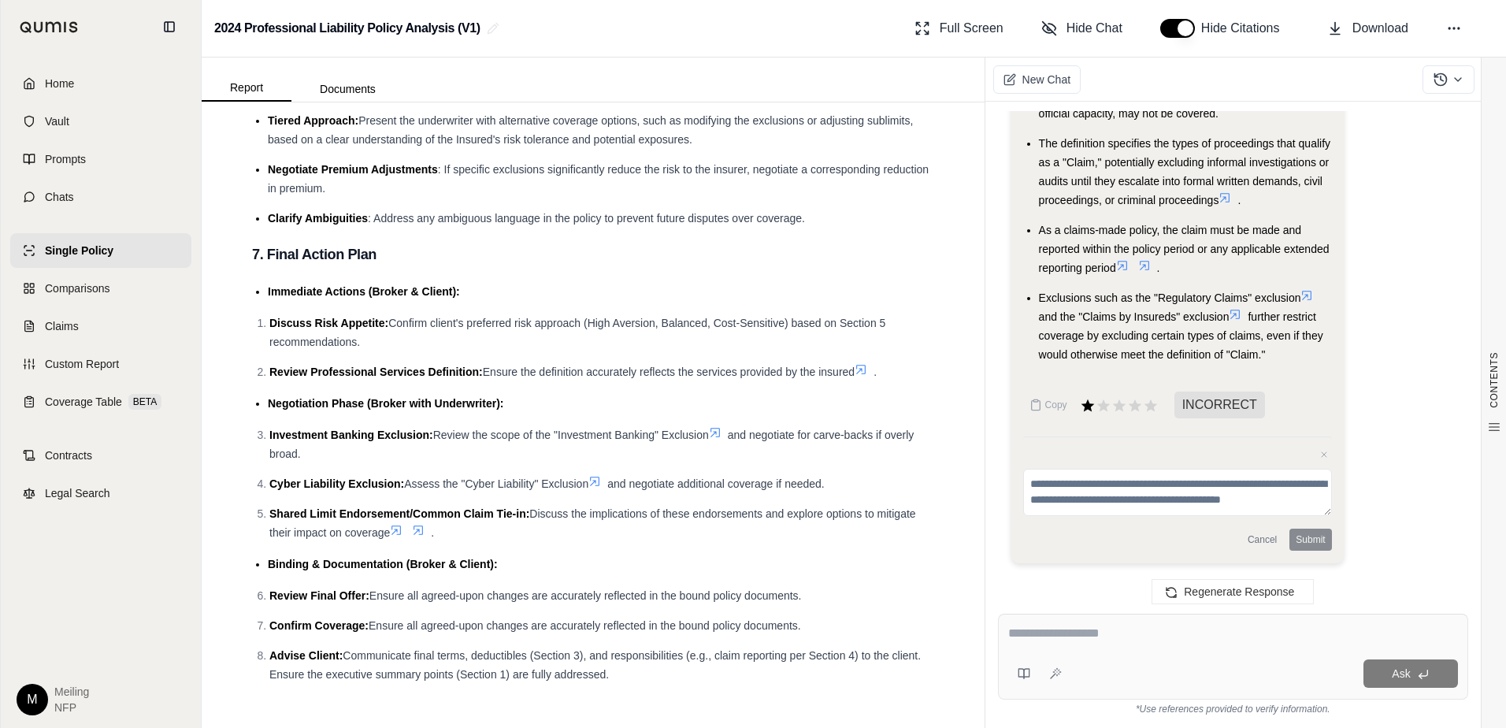
click at [1102, 629] on textarea at bounding box center [1233, 633] width 450 height 19
type textarea "**********"
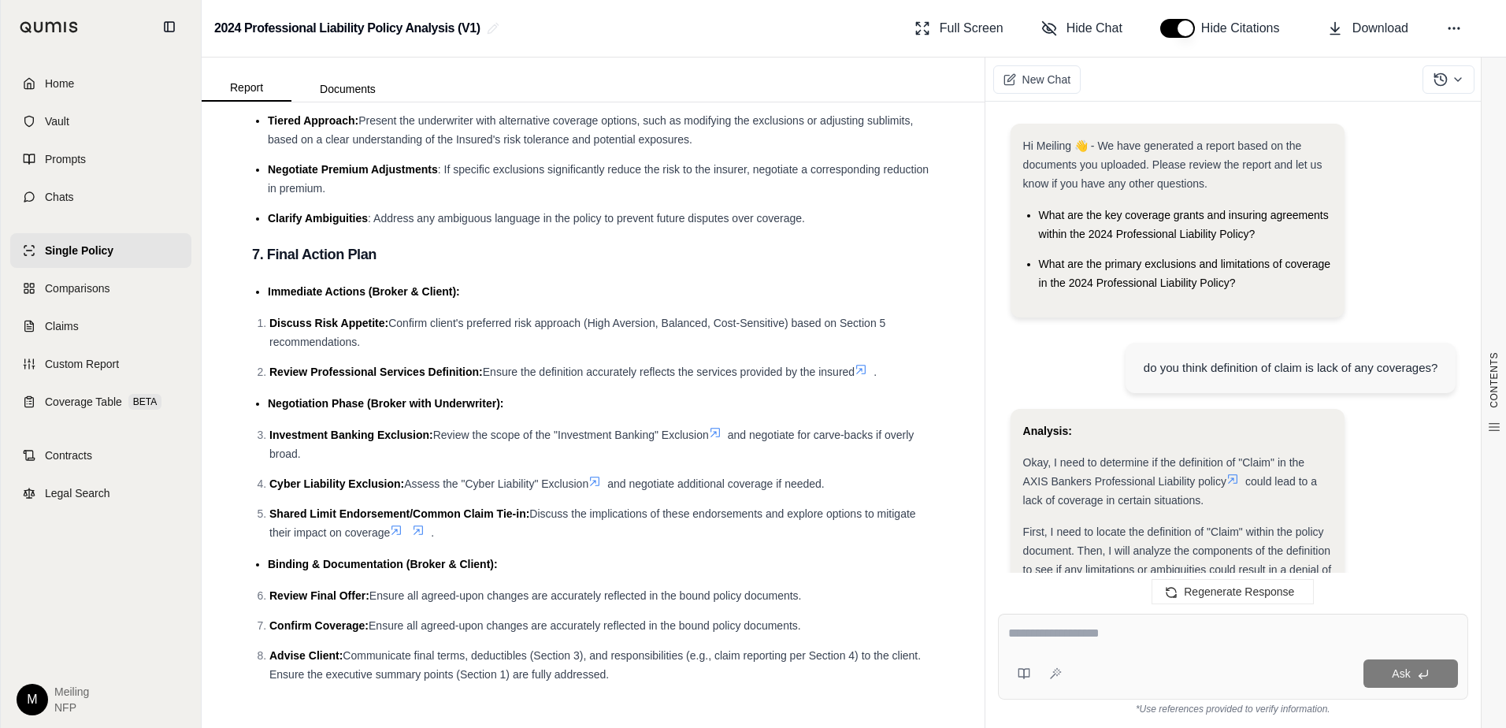
scroll to position [4201, 0]
